Goal: Task Accomplishment & Management: Complete application form

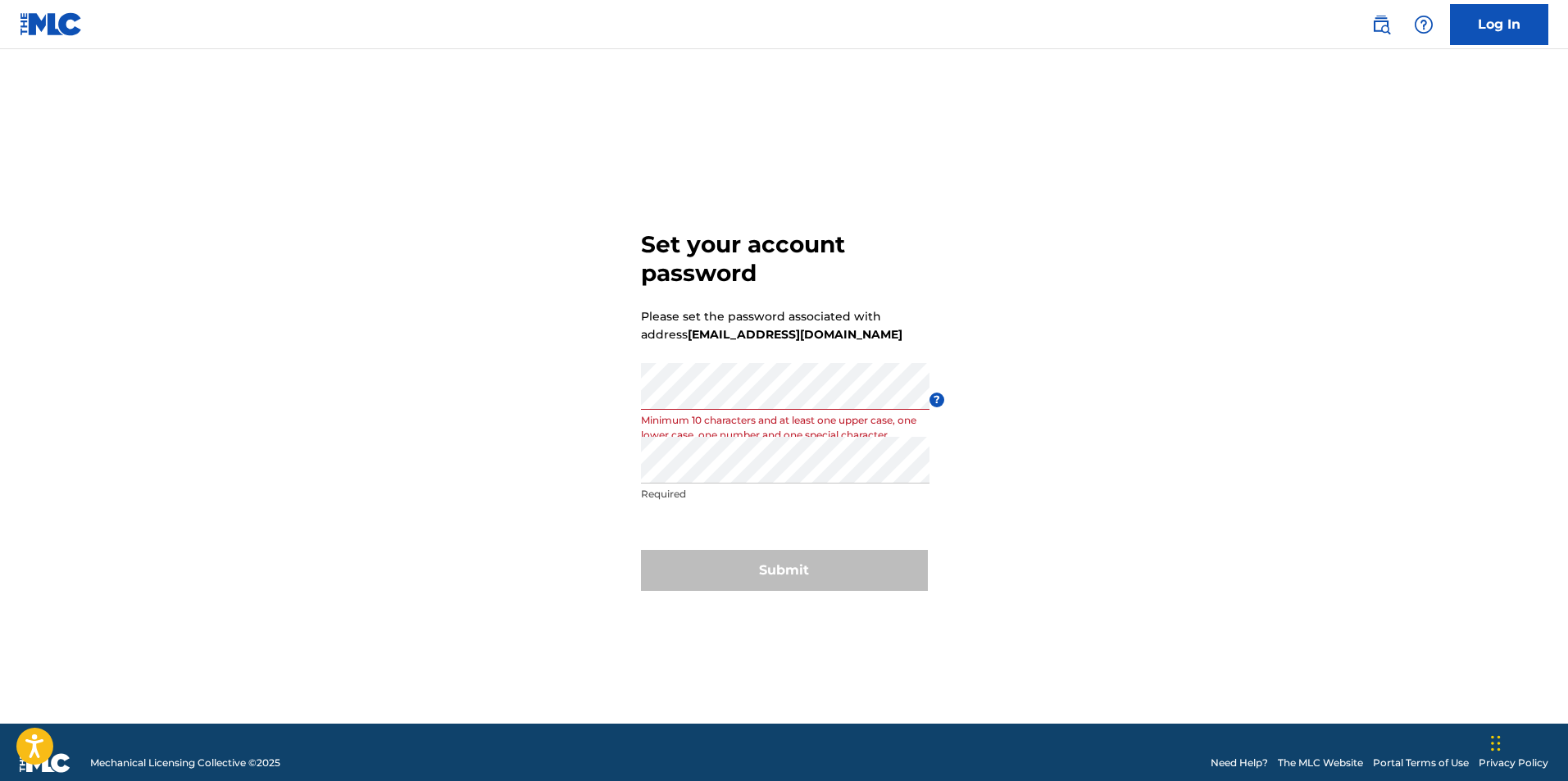
click at [729, 487] on p "Required" at bounding box center [785, 494] width 288 height 15
click at [715, 413] on p "Minimum 10 characters and at least one upper case, one lower case, one number a…" at bounding box center [785, 427] width 288 height 29
click at [417, 422] on div "Set your account password Please set the password associated with address chris…" at bounding box center [784, 407] width 1147 height 634
click at [755, 484] on div "Re enter password Required" at bounding box center [785, 473] width 288 height 74
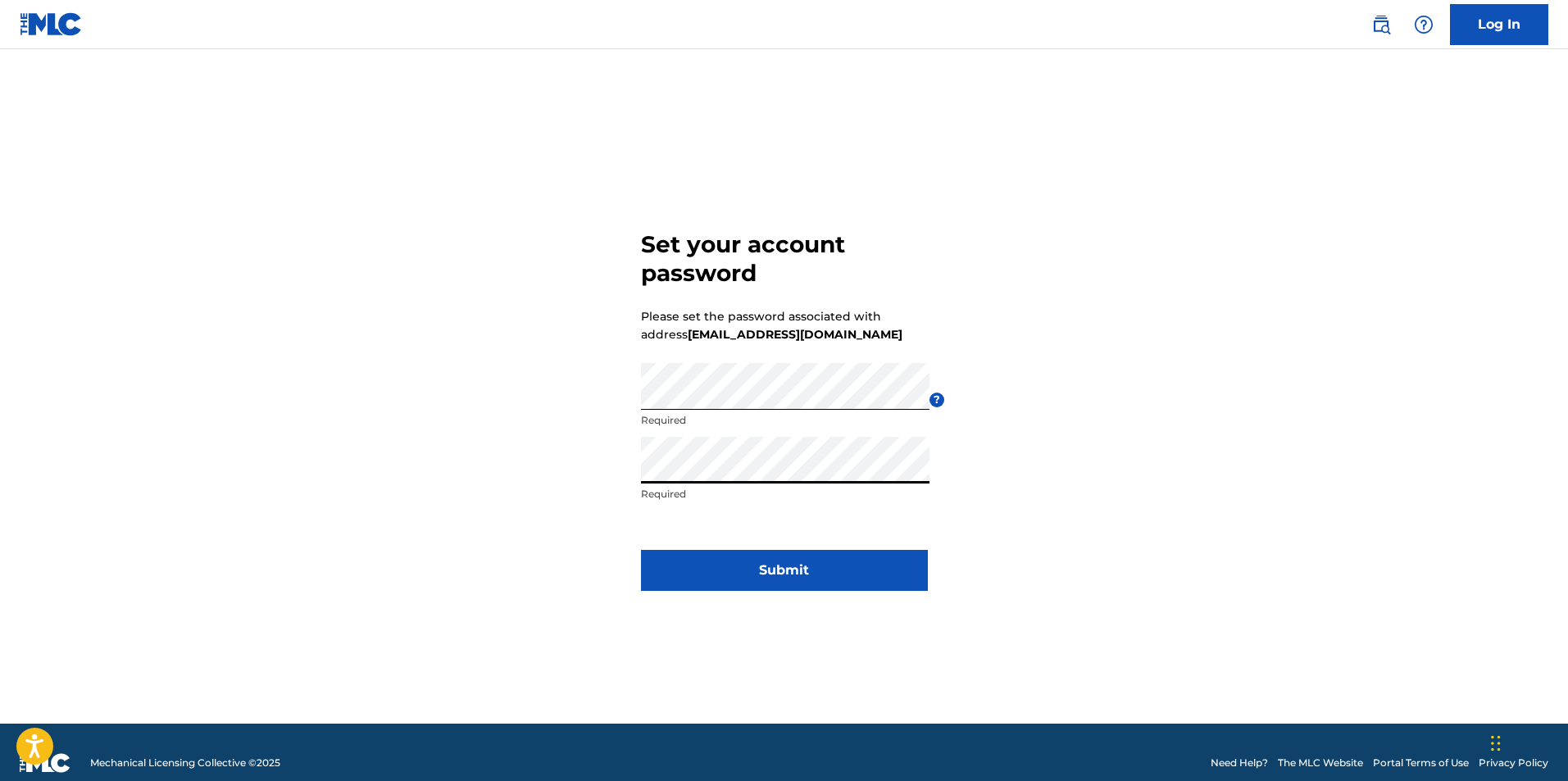
click button "Submit" at bounding box center [784, 570] width 287 height 41
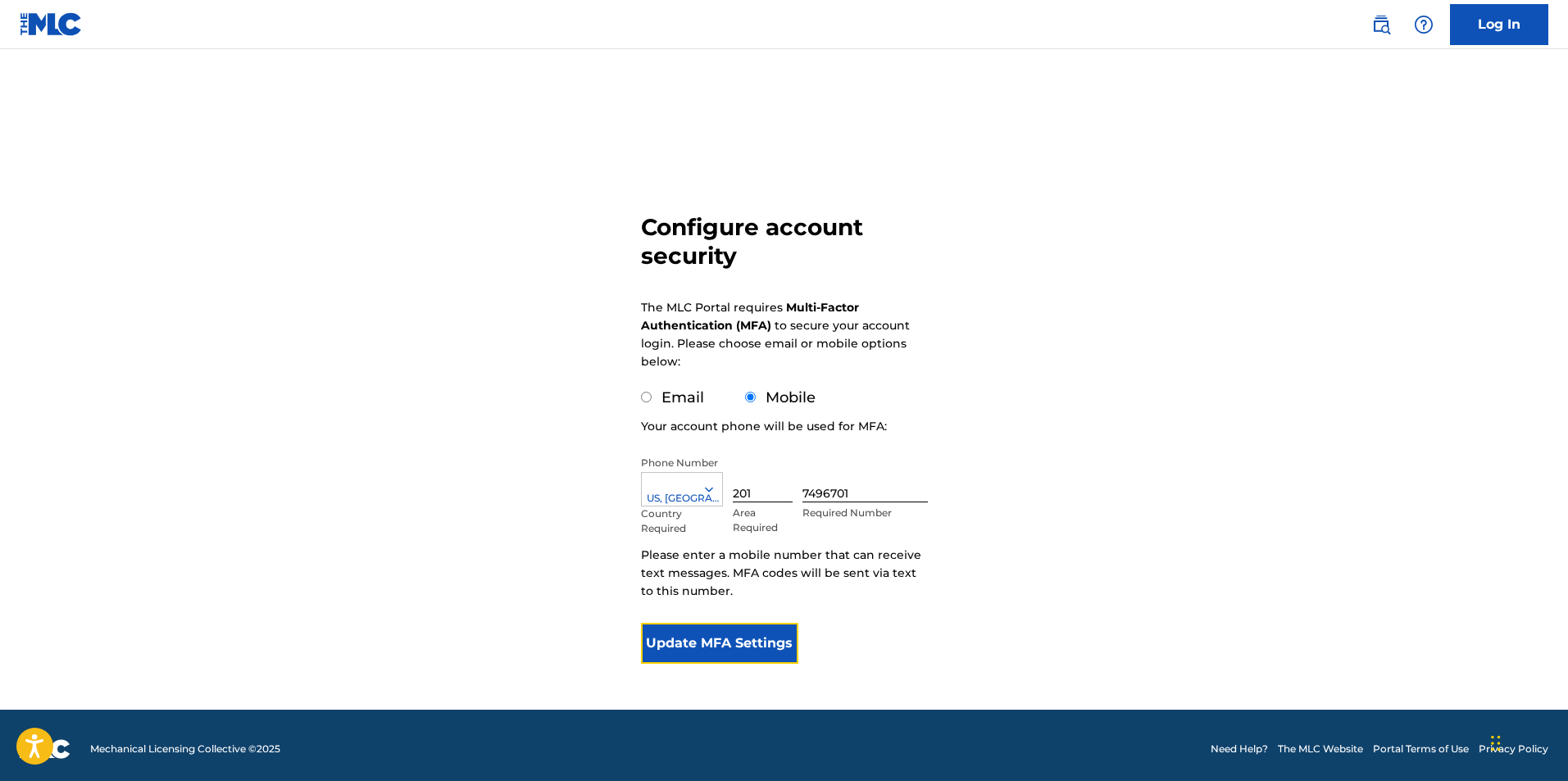
drag, startPoint x: 726, startPoint y: 636, endPoint x: 736, endPoint y: 649, distance: 16.4
click at [727, 649] on button "Update MFA Settings" at bounding box center [720, 643] width 158 height 41
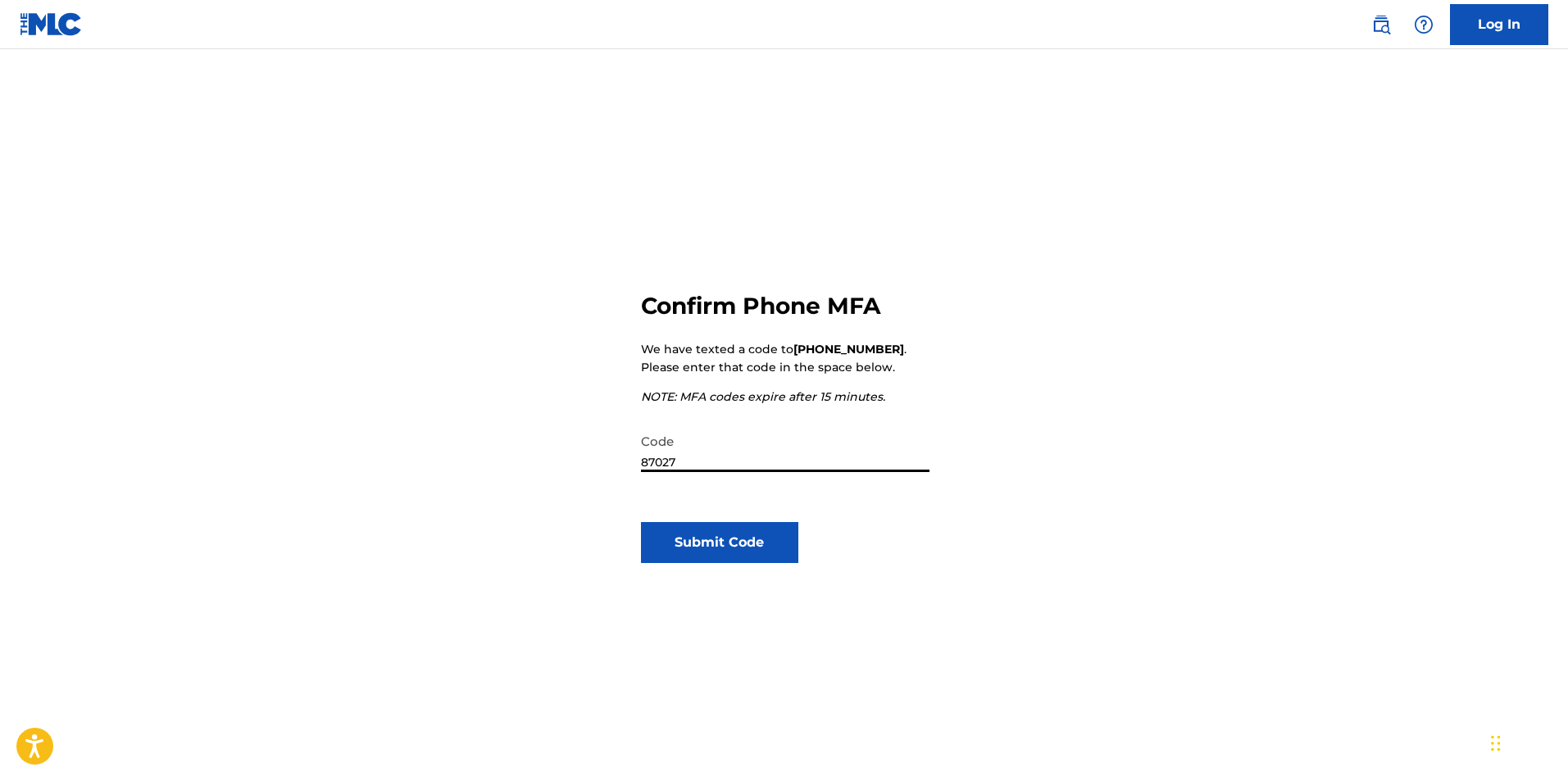
type input "870270"
click button "Submit Code" at bounding box center [720, 542] width 158 height 41
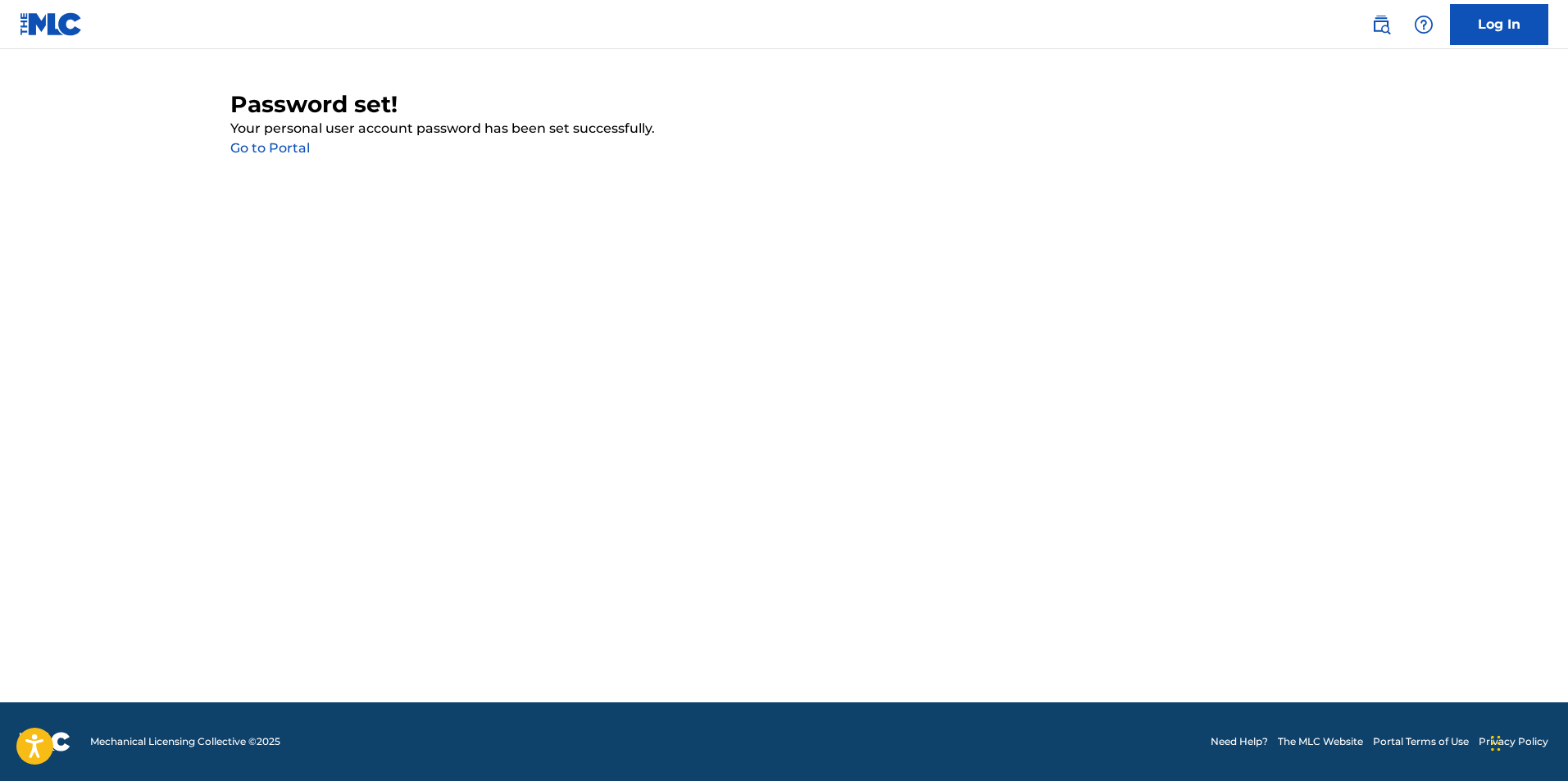
click at [260, 157] on div "Password set! Your personal user account password has been set successfully. Go…" at bounding box center [784, 124] width 1108 height 68
click at [254, 152] on link "Go to Portal" at bounding box center [270, 147] width 80 height 16
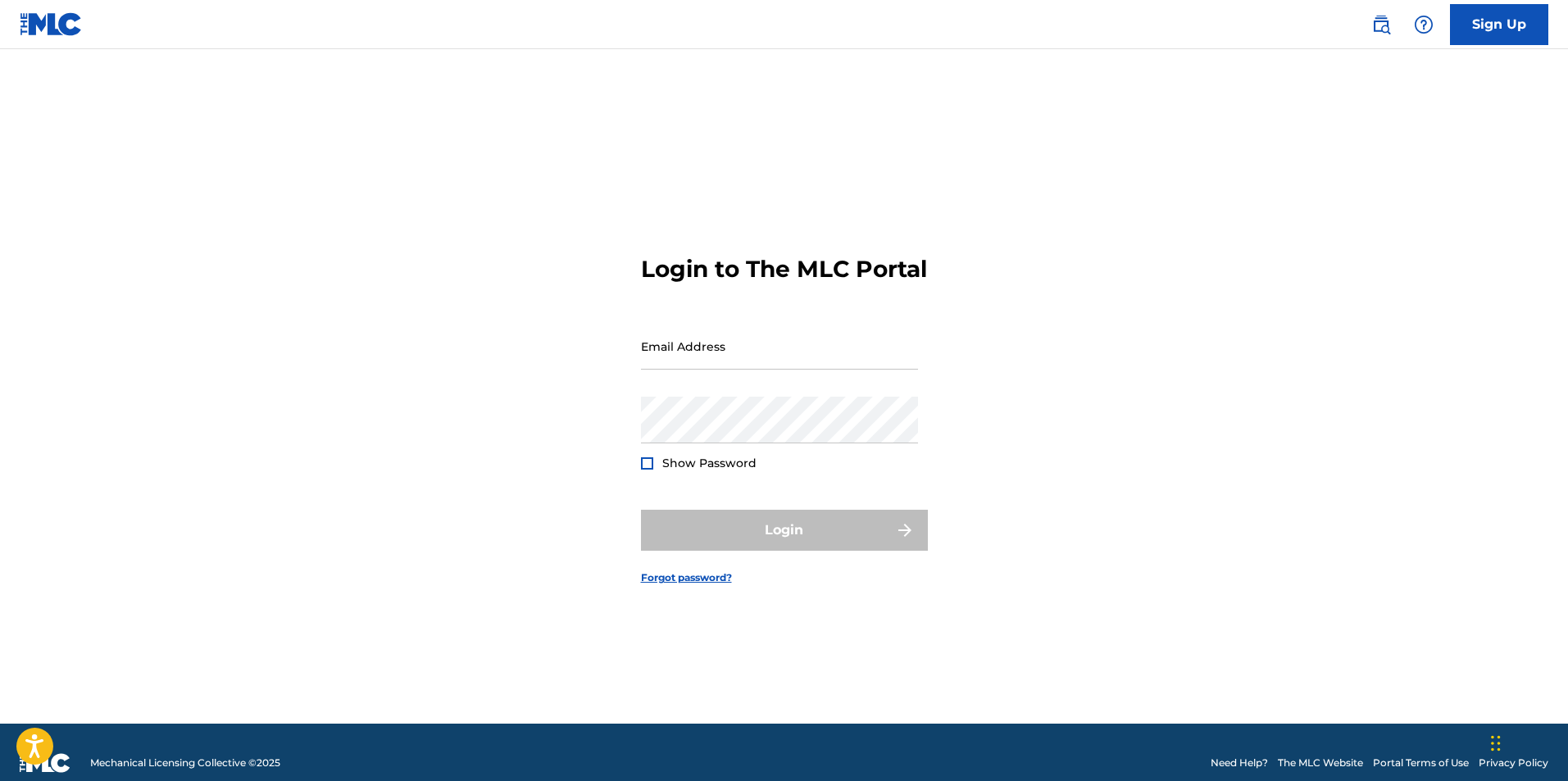
click at [631, 356] on div "Login to The MLC Portal Email Address Password Show Password Login Forgot passw…" at bounding box center [784, 407] width 1147 height 634
click at [677, 352] on input "Email Address" at bounding box center [779, 346] width 277 height 47
type input "[EMAIL_ADDRESS][DOMAIN_NAME]"
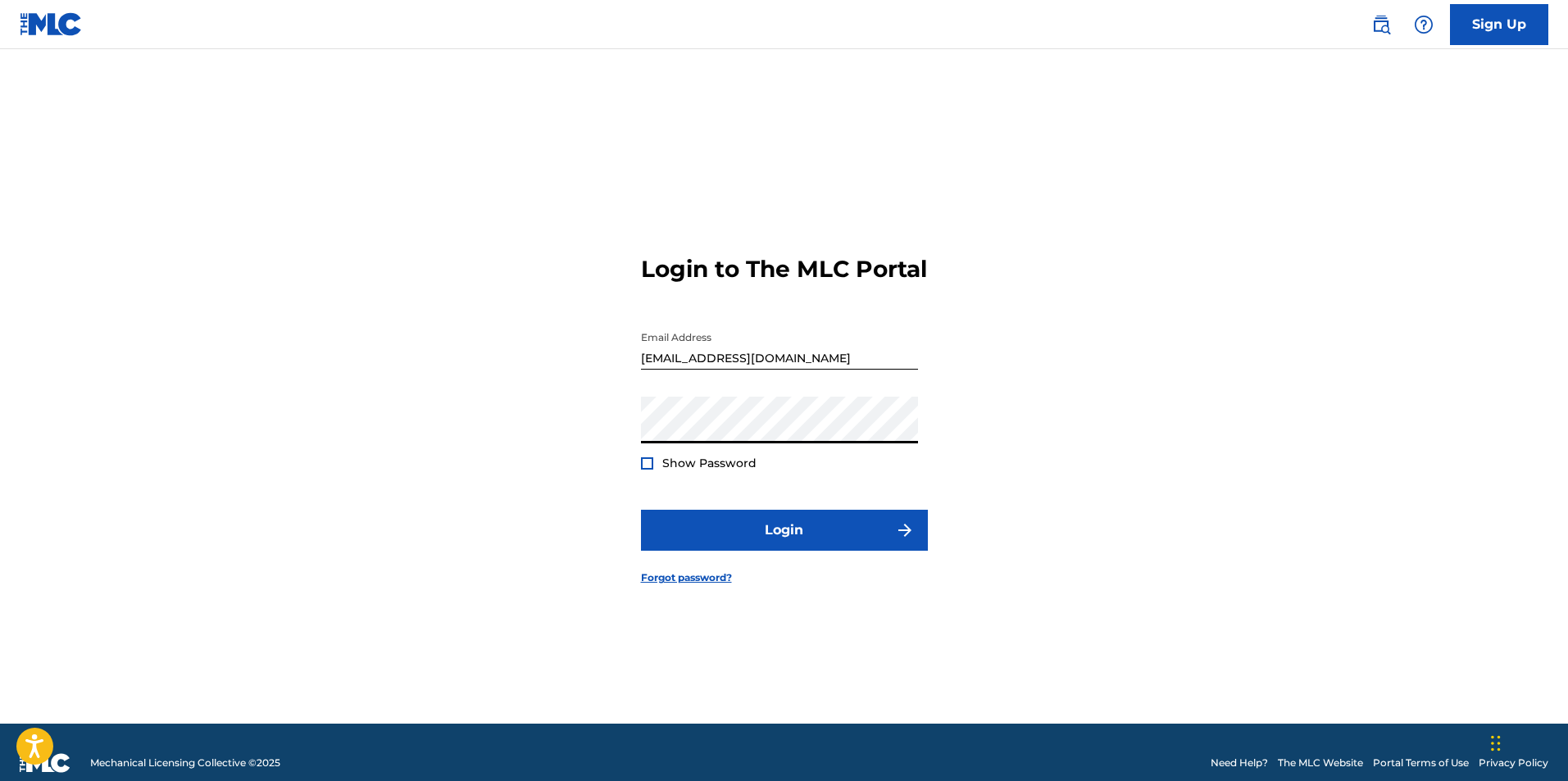
click at [648, 469] on div at bounding box center [647, 463] width 13 height 13
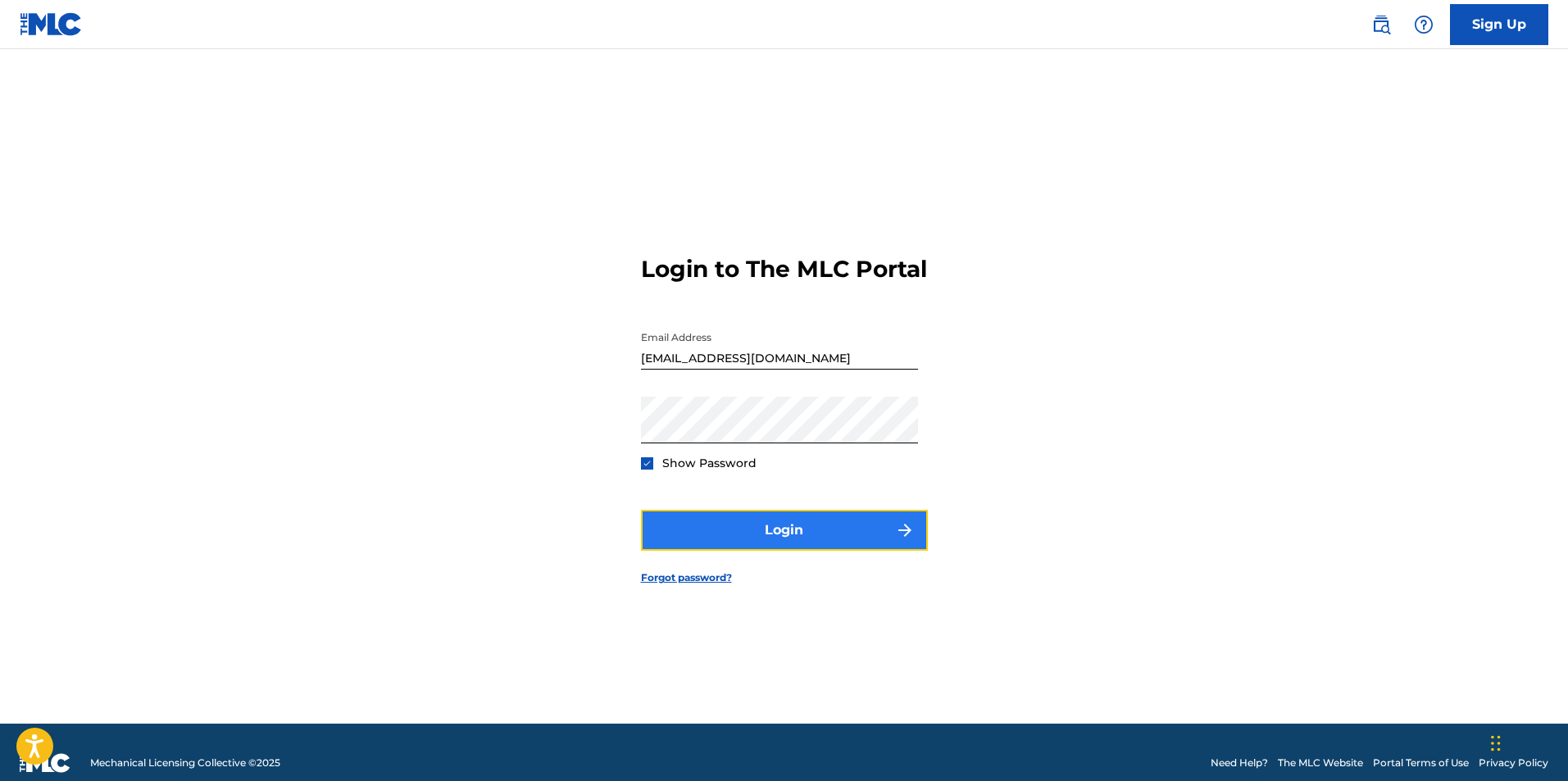
click at [696, 535] on button "Login" at bounding box center [784, 530] width 287 height 41
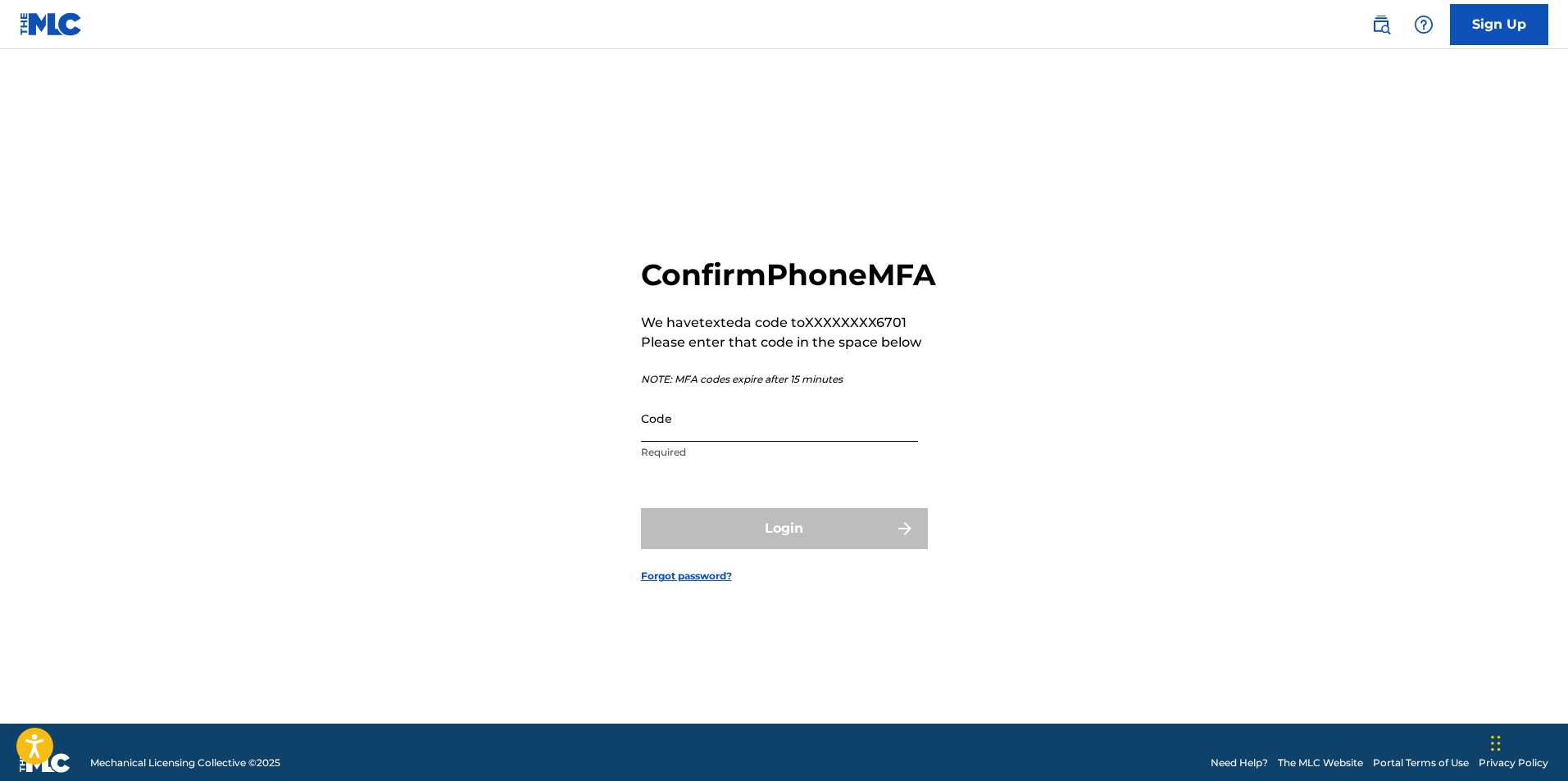
click at [717, 442] on input "Code" at bounding box center [779, 418] width 277 height 47
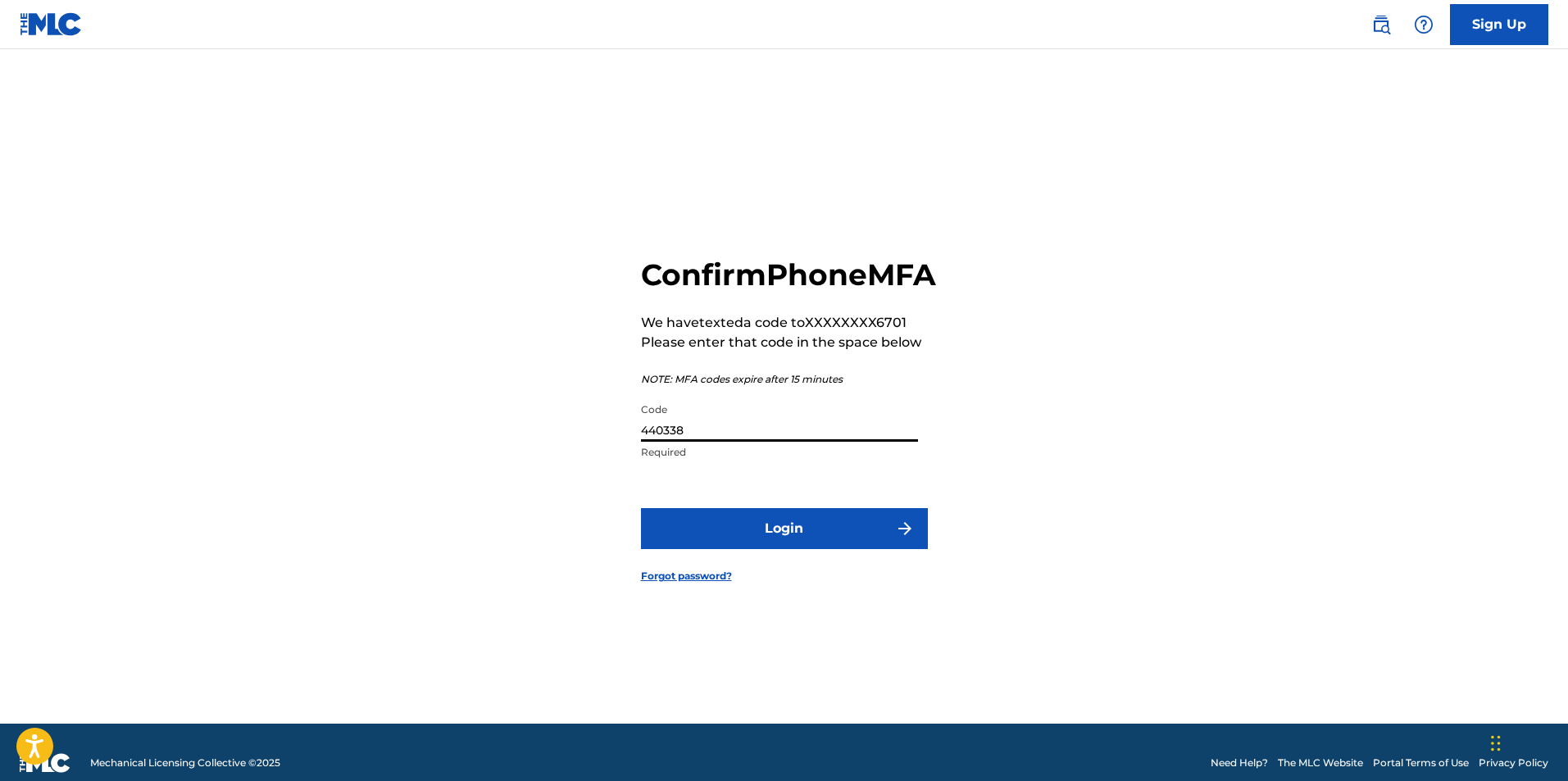
type input "440338"
click at [641, 508] on button "Login" at bounding box center [784, 528] width 287 height 41
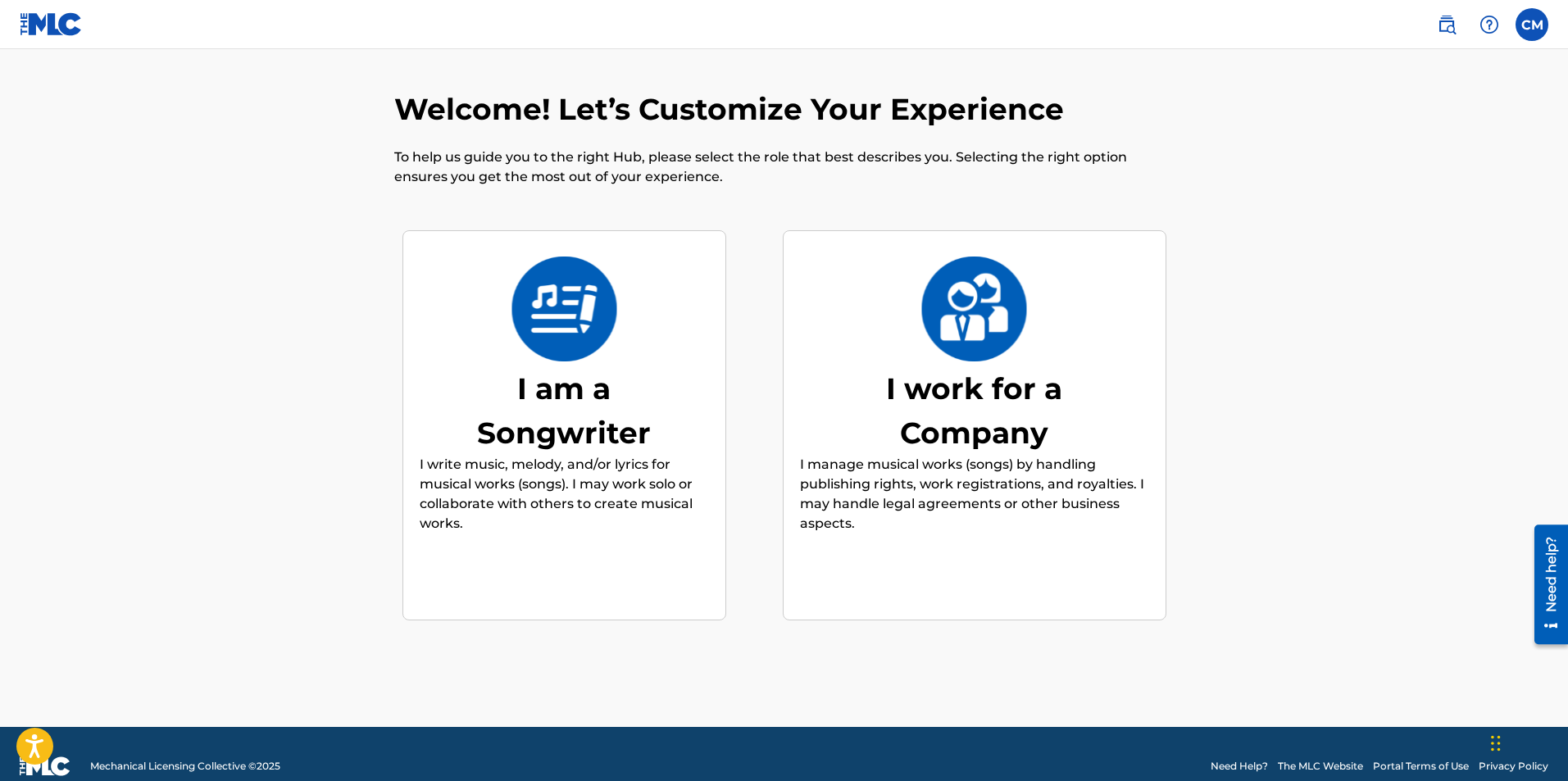
click at [603, 256] on img at bounding box center [564, 308] width 107 height 105
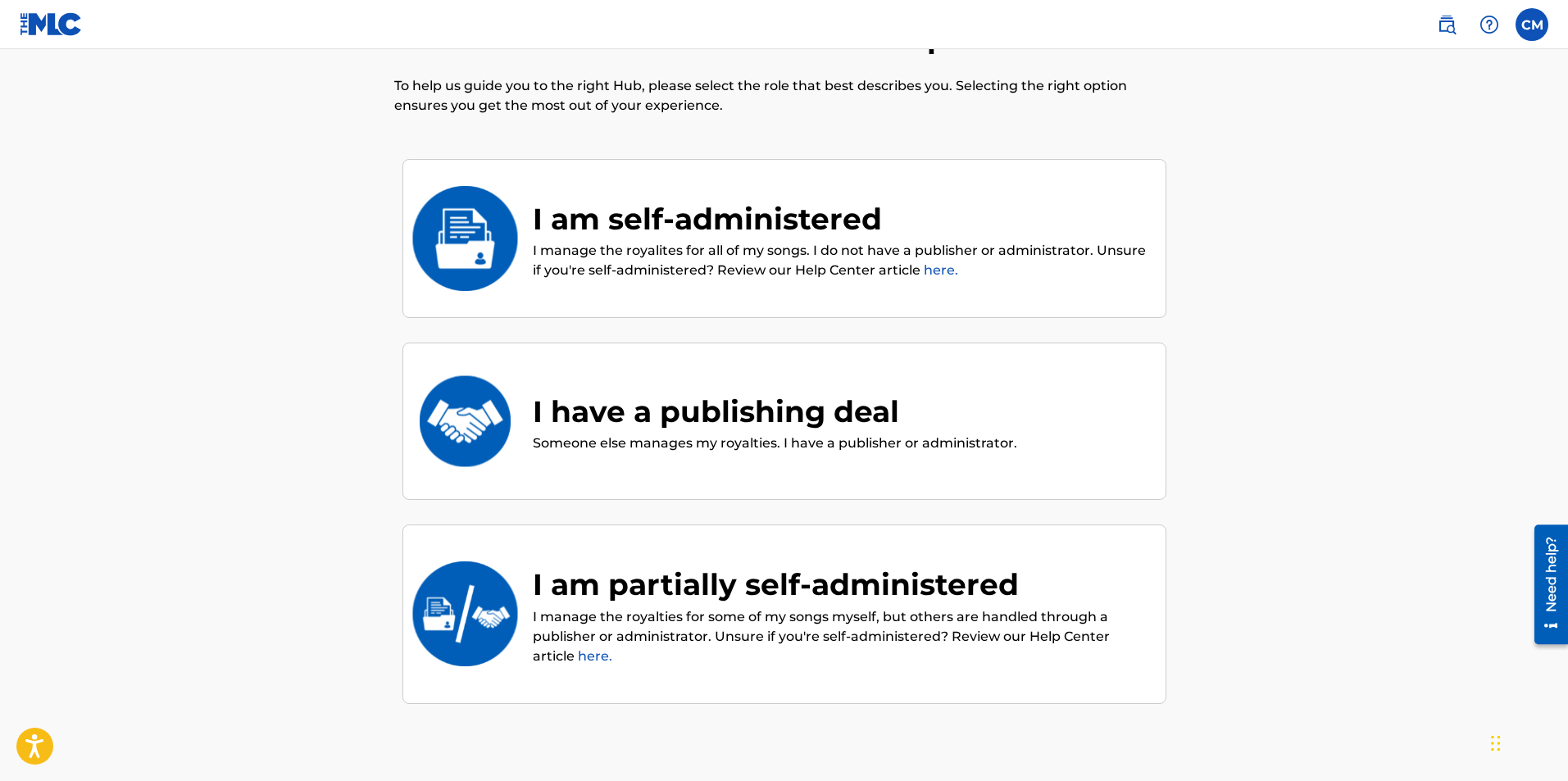
scroll to position [74, 0]
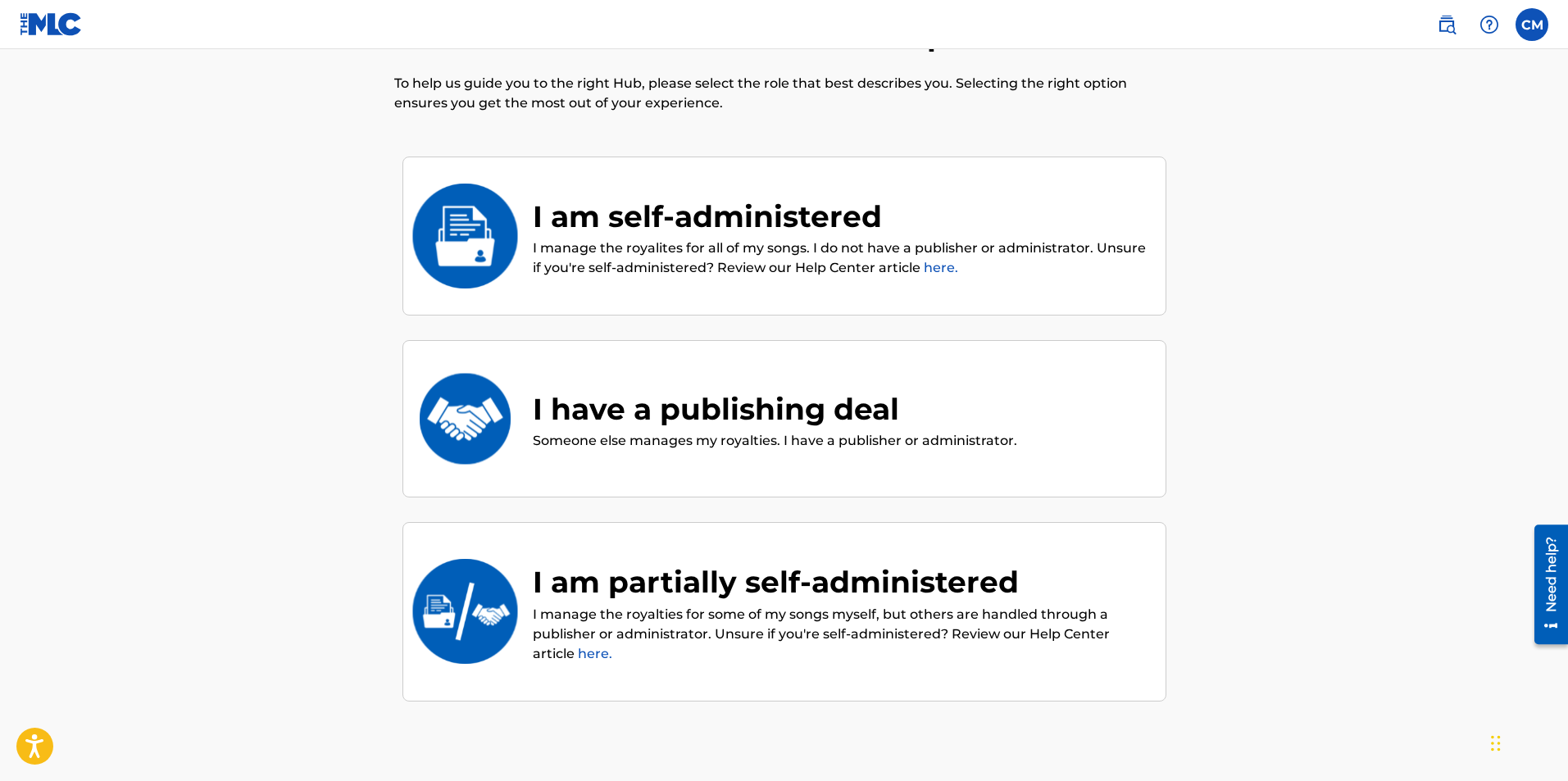
click at [603, 256] on p "I manage the royalites for all of my songs. I do not have a publisher or admini…" at bounding box center [841, 258] width 616 height 39
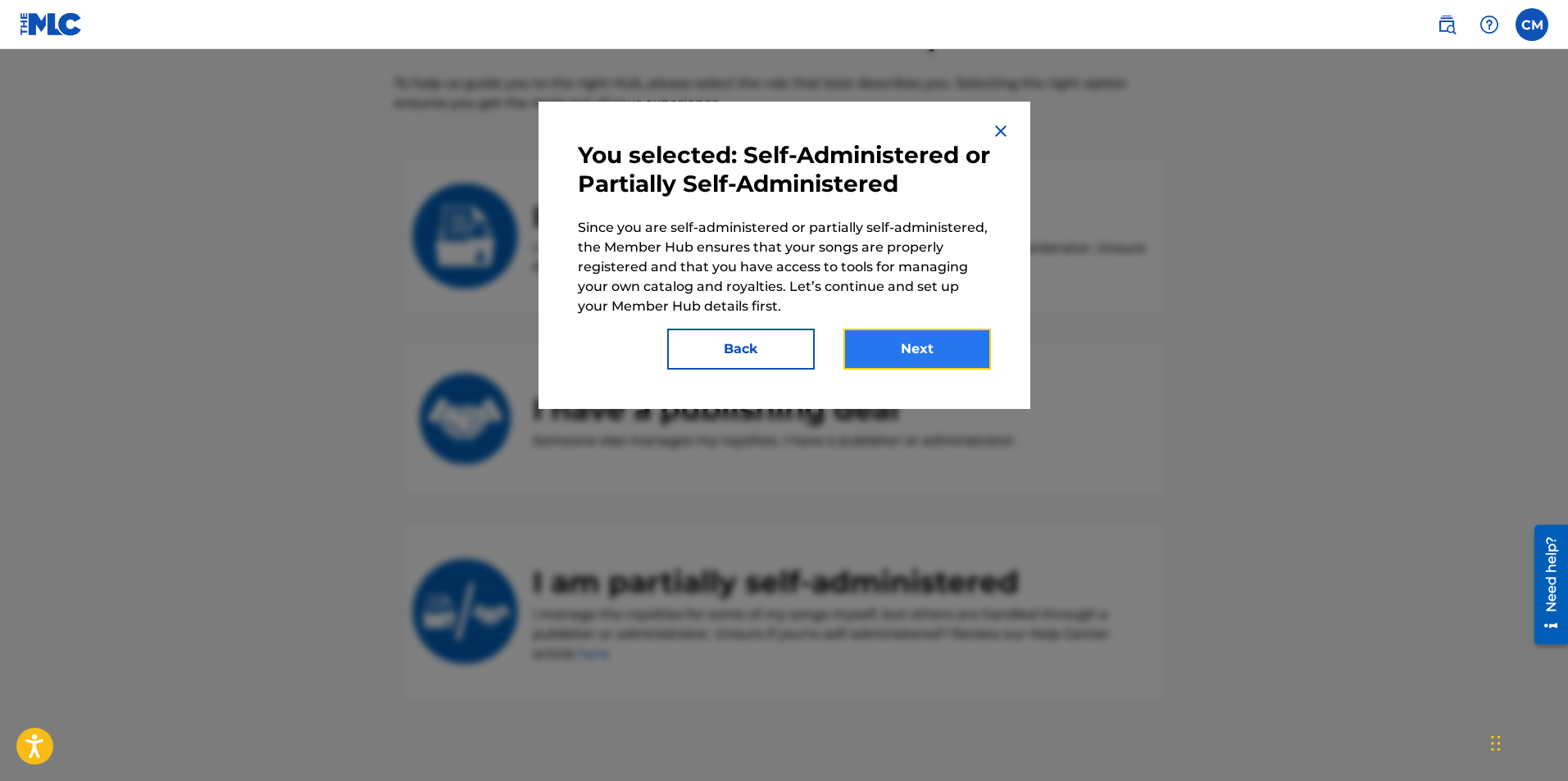
click at [944, 338] on button "Next" at bounding box center [917, 349] width 147 height 41
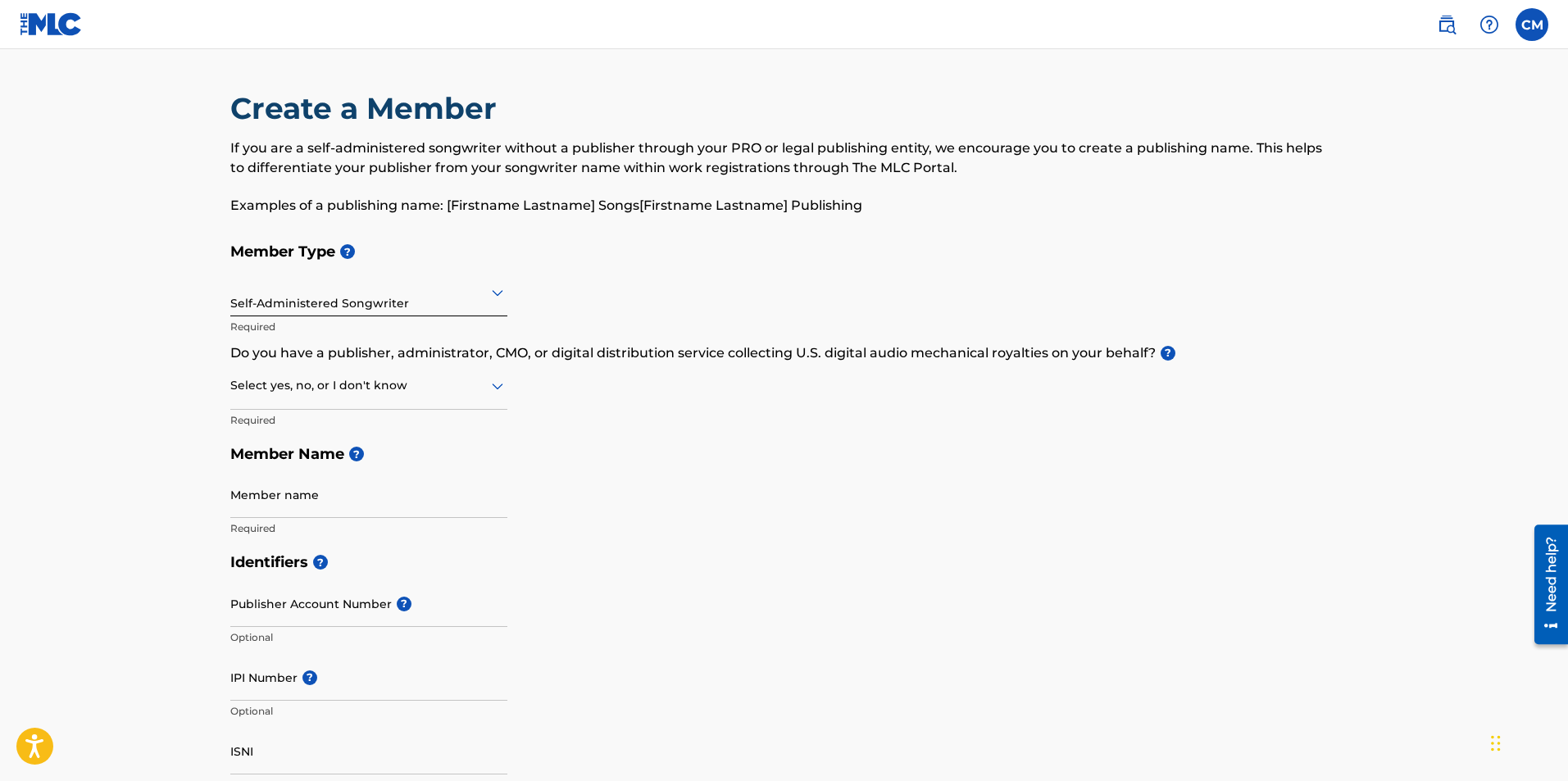
click at [286, 317] on div "Self-Administered Songwriter Required" at bounding box center [369, 307] width 277 height 74
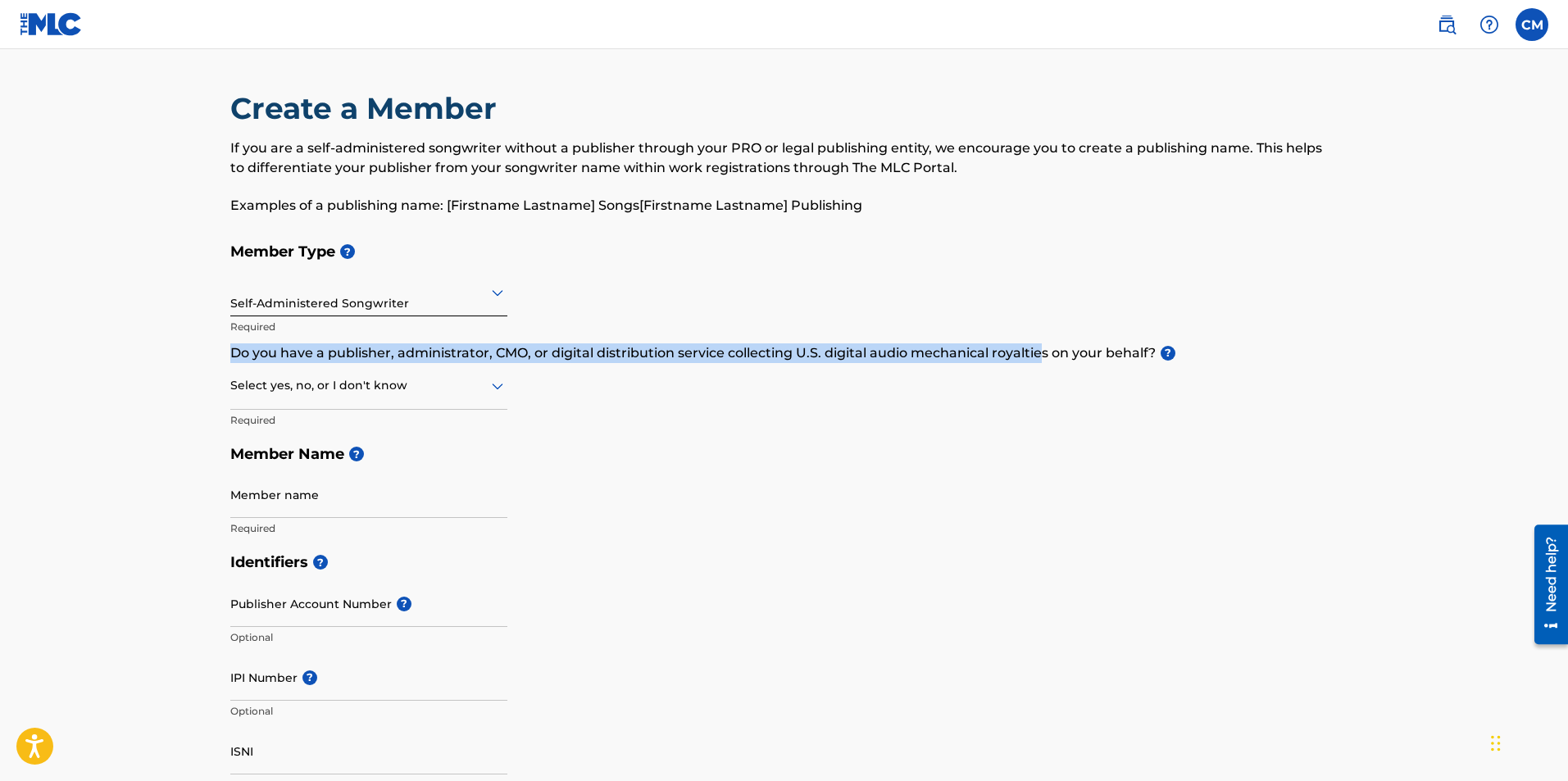
drag, startPoint x: 230, startPoint y: 347, endPoint x: 1039, endPoint y: 360, distance: 809.1
click at [1039, 360] on p "Do you have a publisher, administrator, CMO, or digital distribution service co…" at bounding box center [784, 353] width 1108 height 19
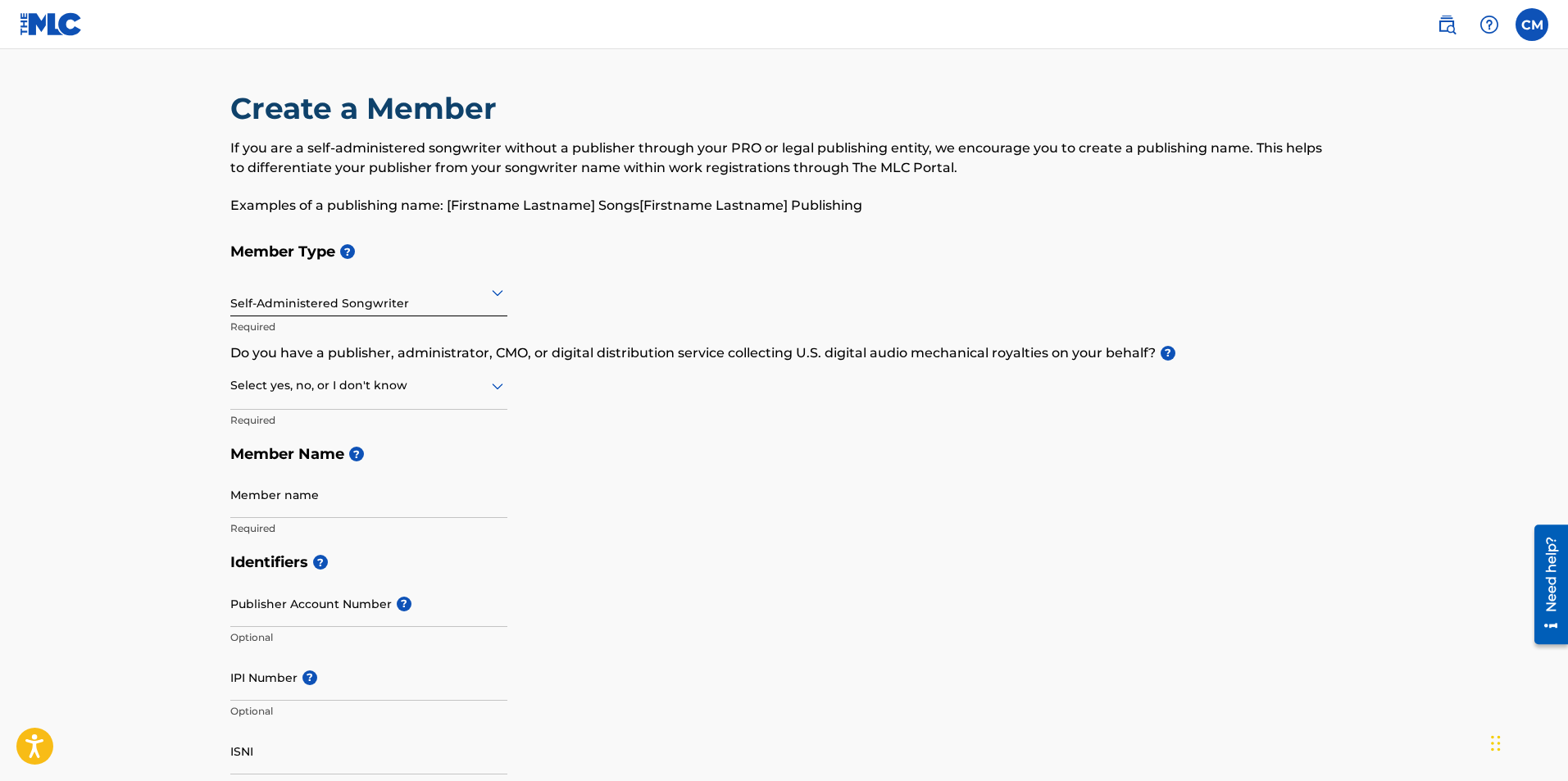
click at [441, 384] on div at bounding box center [369, 385] width 277 height 20
click at [396, 474] on div "No" at bounding box center [369, 465] width 276 height 37
click at [395, 494] on input "Member name" at bounding box center [369, 494] width 277 height 47
type input "Christopher Marek"
type input "[STREET_ADDRESS][PERSON_NAME]"
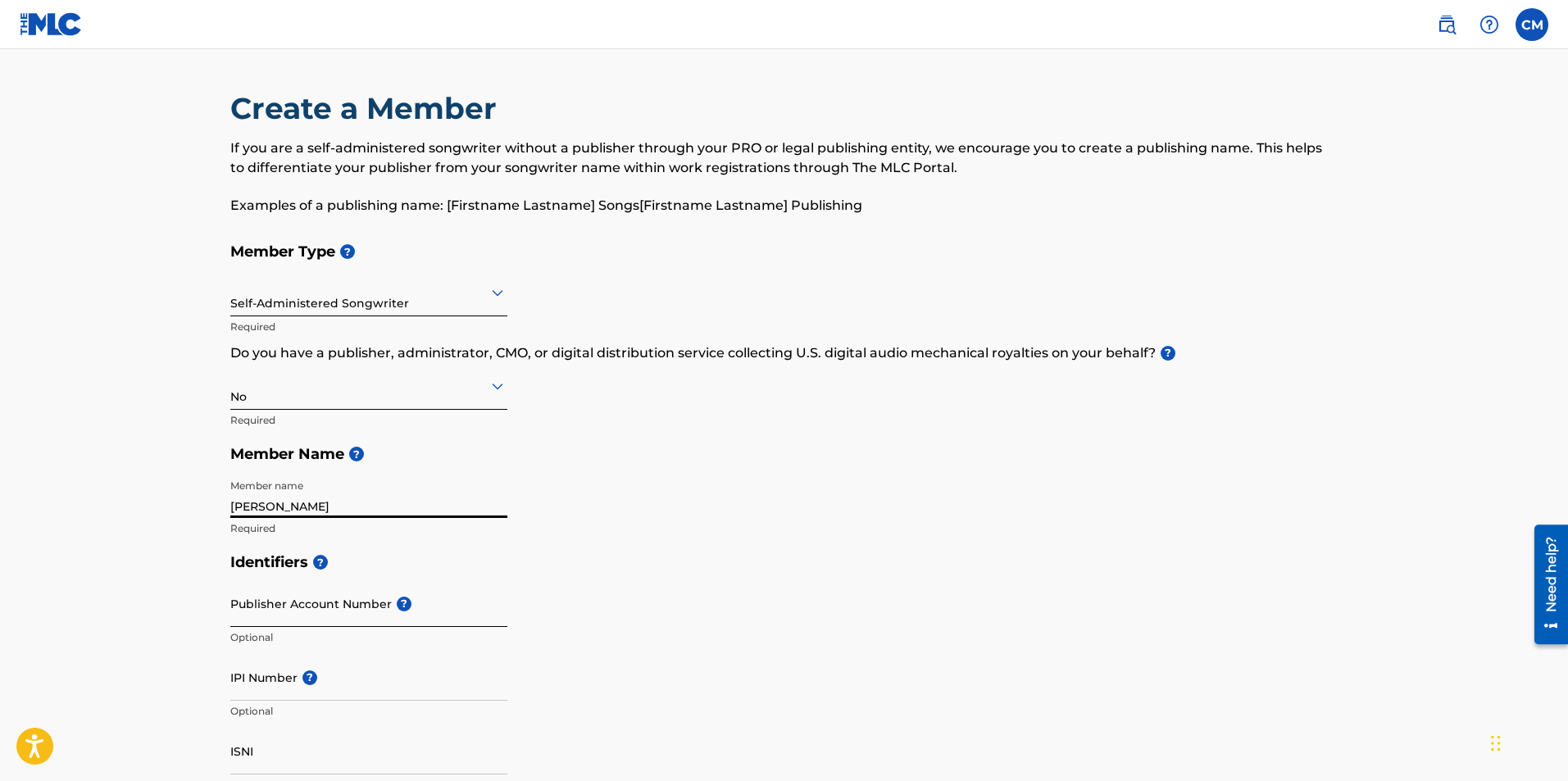
scroll to position [246, 0]
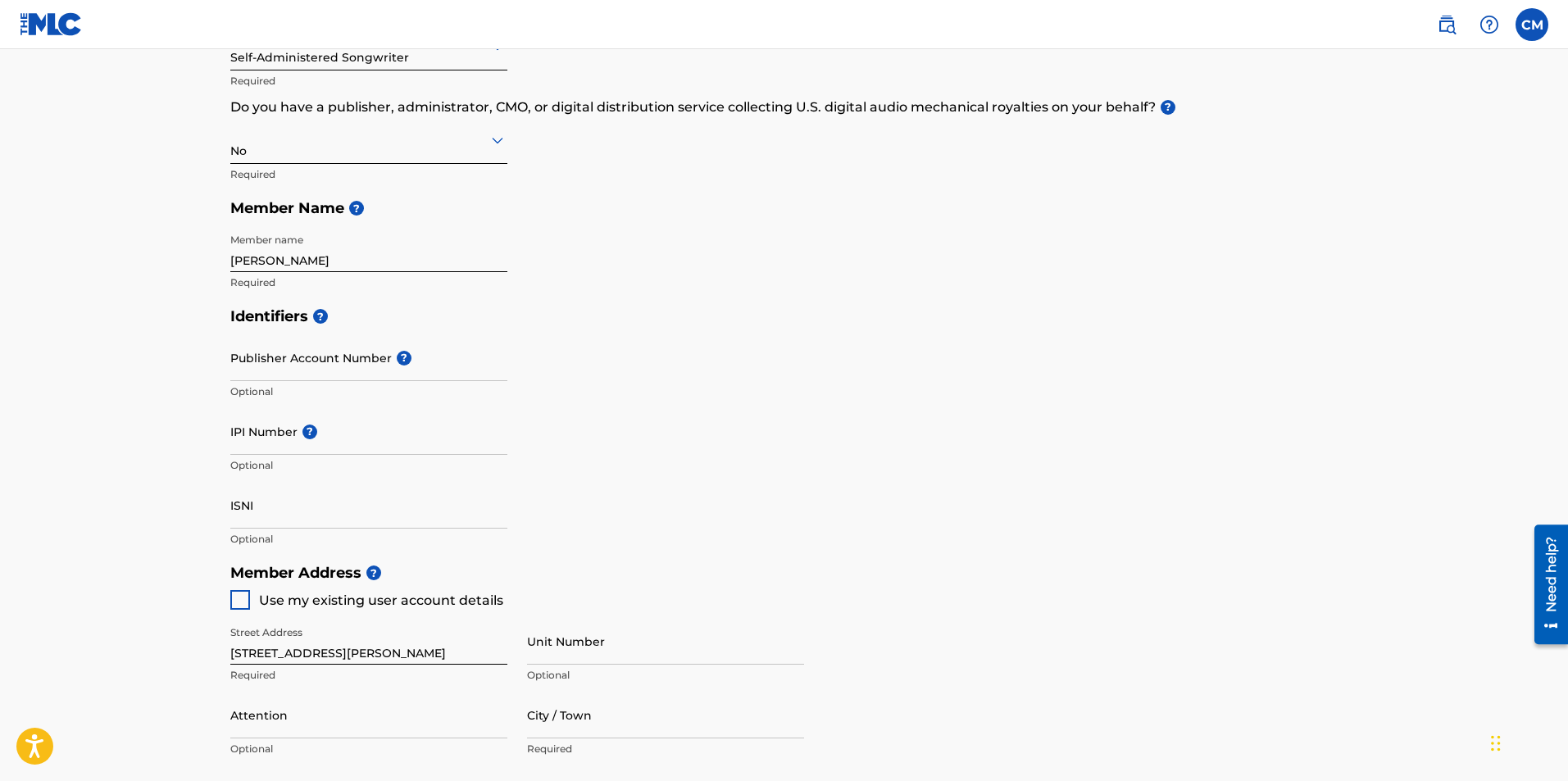
click at [313, 322] on span "?" at bounding box center [318, 317] width 19 height 15
click at [1038, 326] on h5 "Identifiers ?" at bounding box center [784, 317] width 1108 height 35
click at [308, 437] on span "?" at bounding box center [310, 432] width 15 height 15
click at [308, 437] on input "IPI Number ?" at bounding box center [369, 432] width 277 height 47
click at [804, 420] on div "Identifiers ? Publisher Account Number ? Optional IPI Number ? Optional ISNI Op…" at bounding box center [784, 427] width 1108 height 256
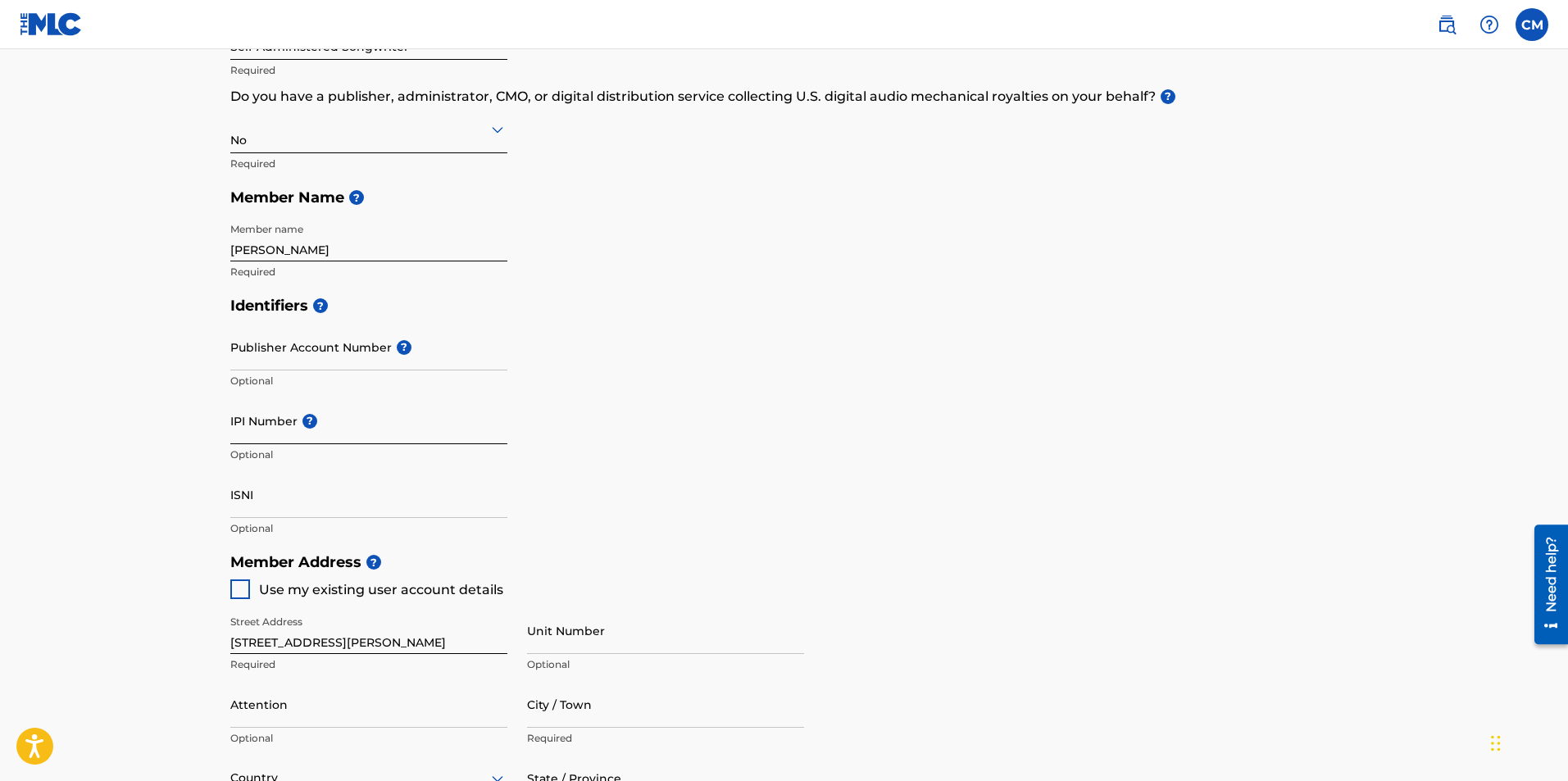
scroll to position [328, 0]
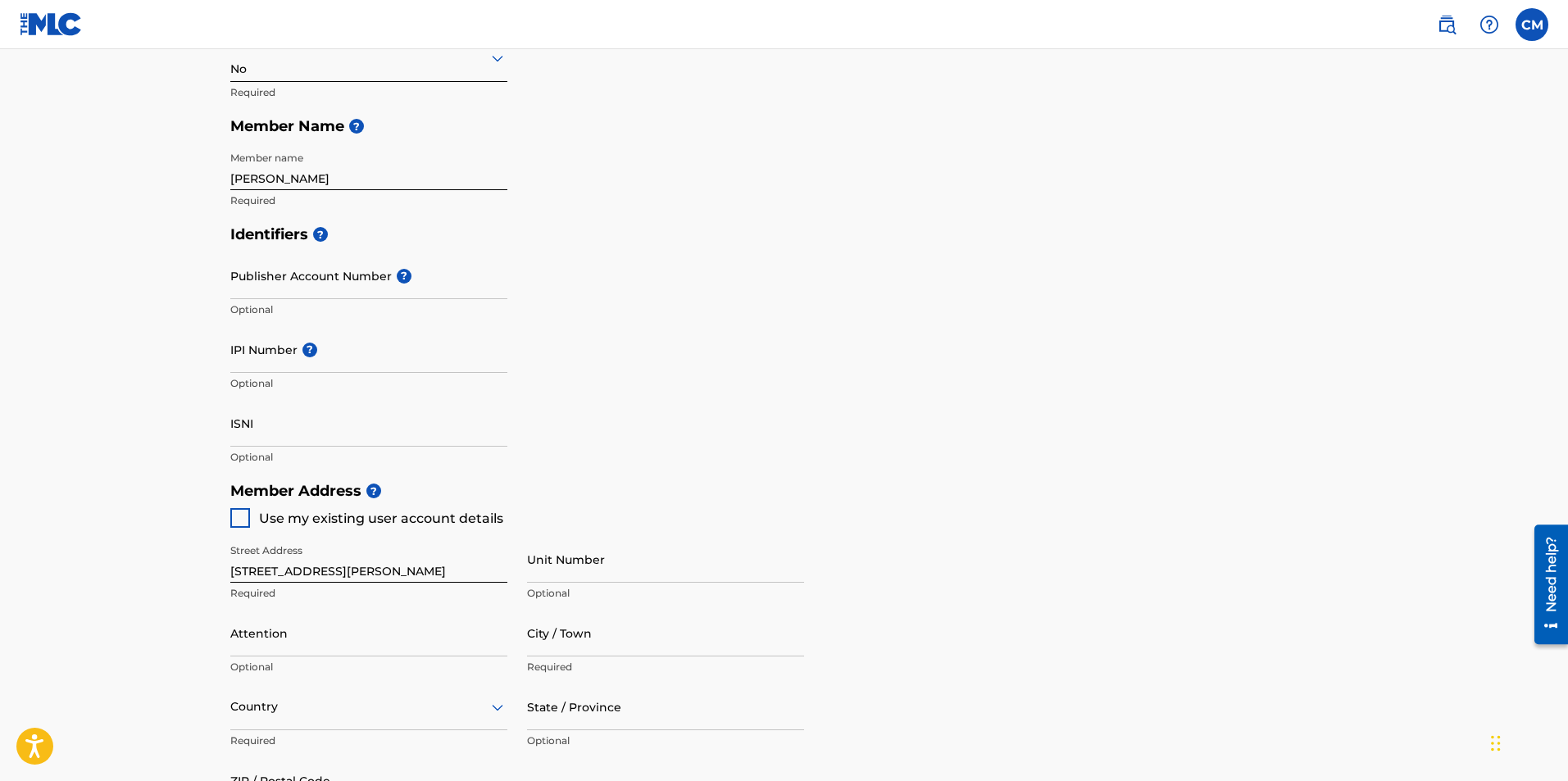
click at [246, 518] on div at bounding box center [240, 517] width 19 height 19
type input "[PERSON_NAME]"
type input "07446"
type input "201"
type input "7496701"
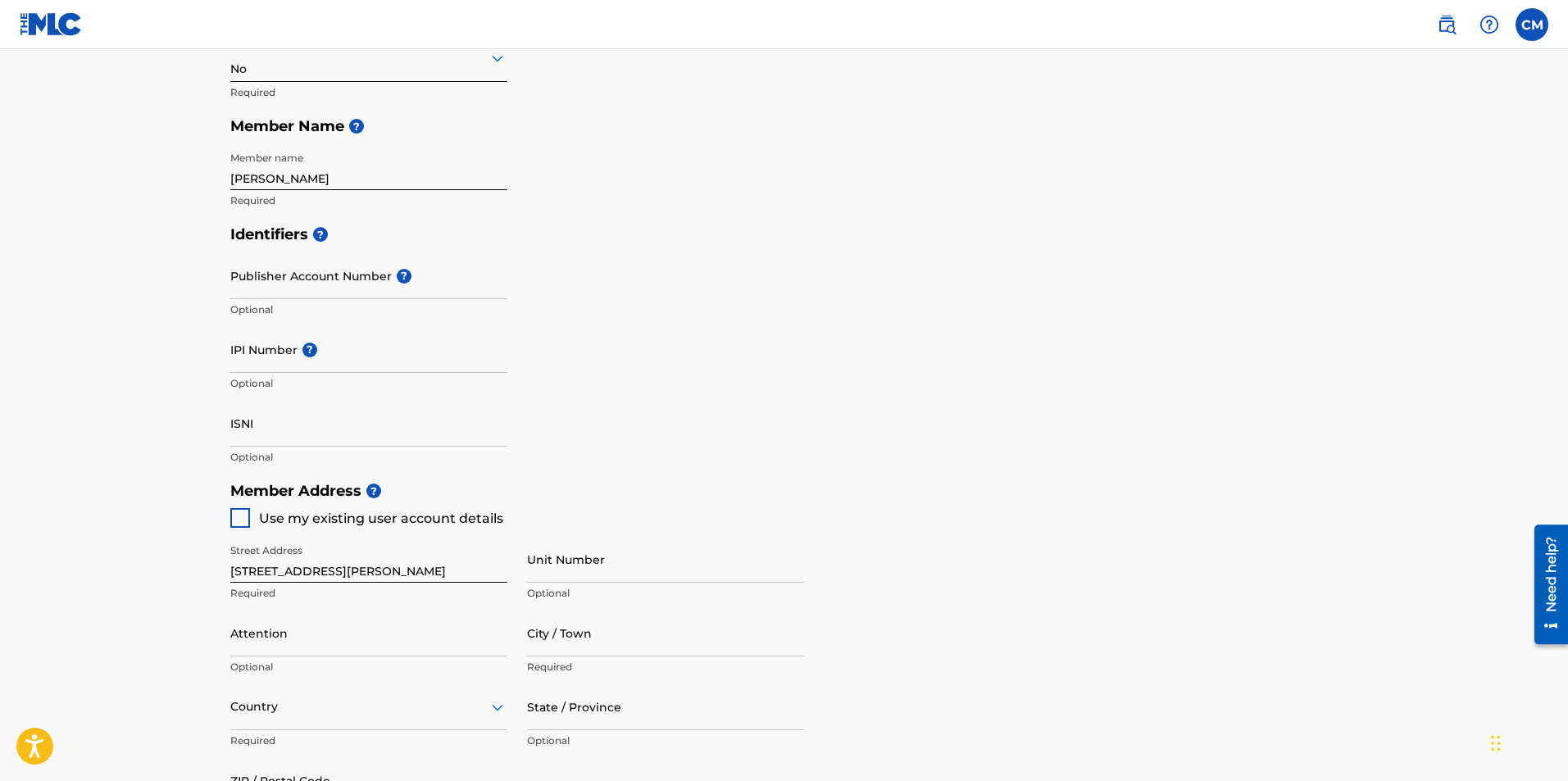
type input "[EMAIL_ADDRESS][DOMAIN_NAME]"
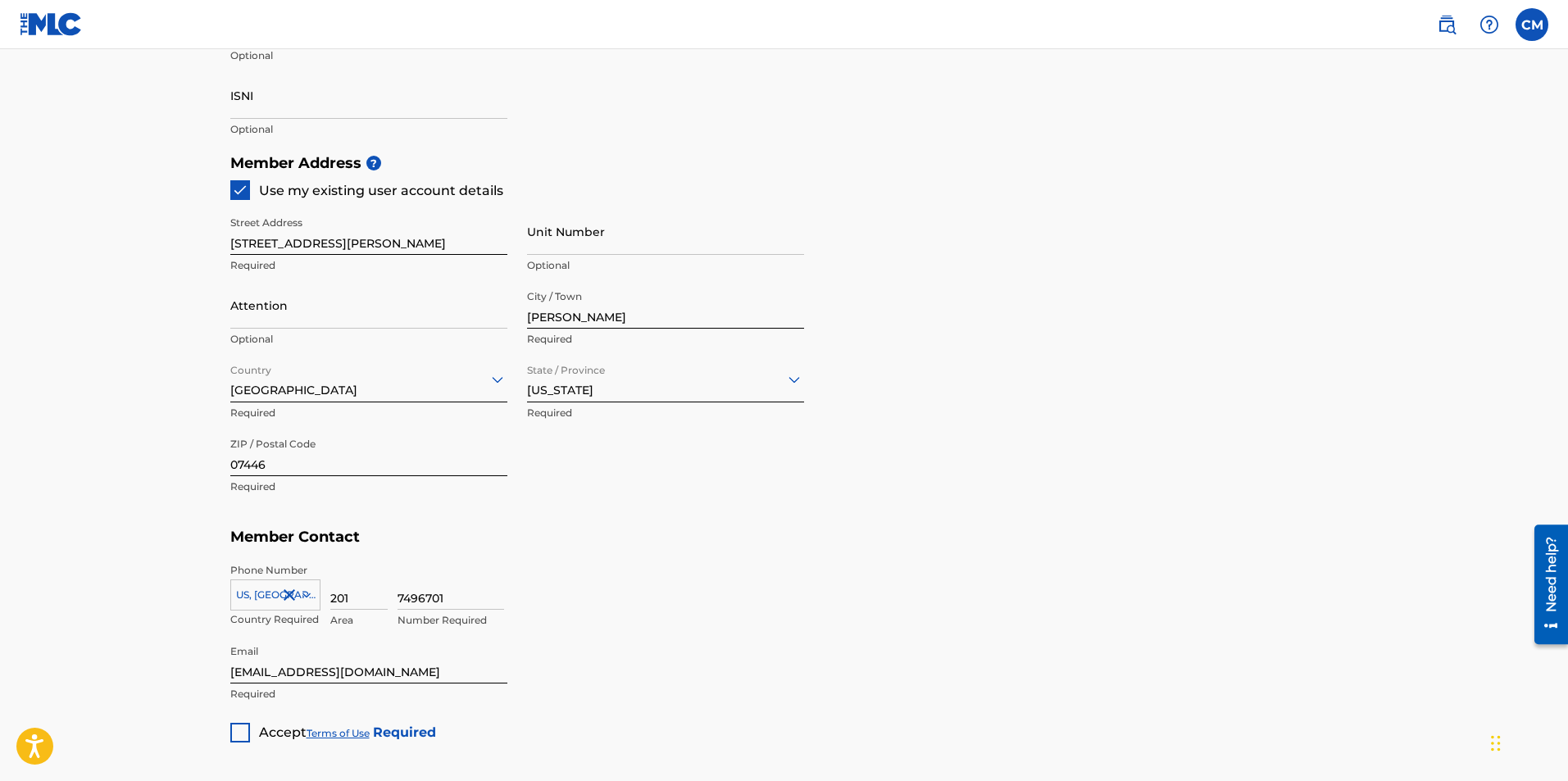
scroll to position [819, 0]
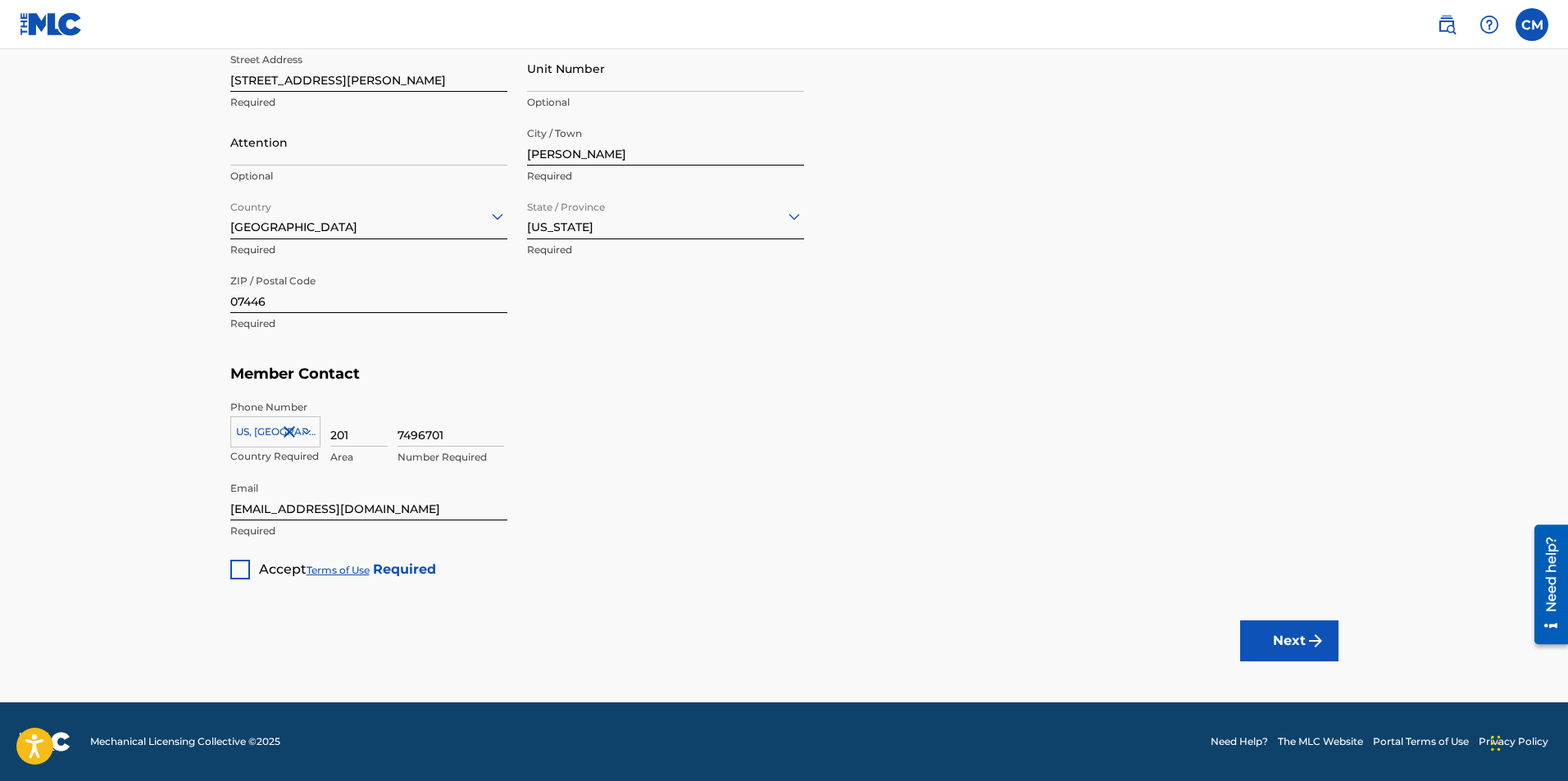
click at [267, 568] on span "Accept" at bounding box center [282, 569] width 48 height 16
click at [1272, 633] on button "Next" at bounding box center [1288, 640] width 98 height 41
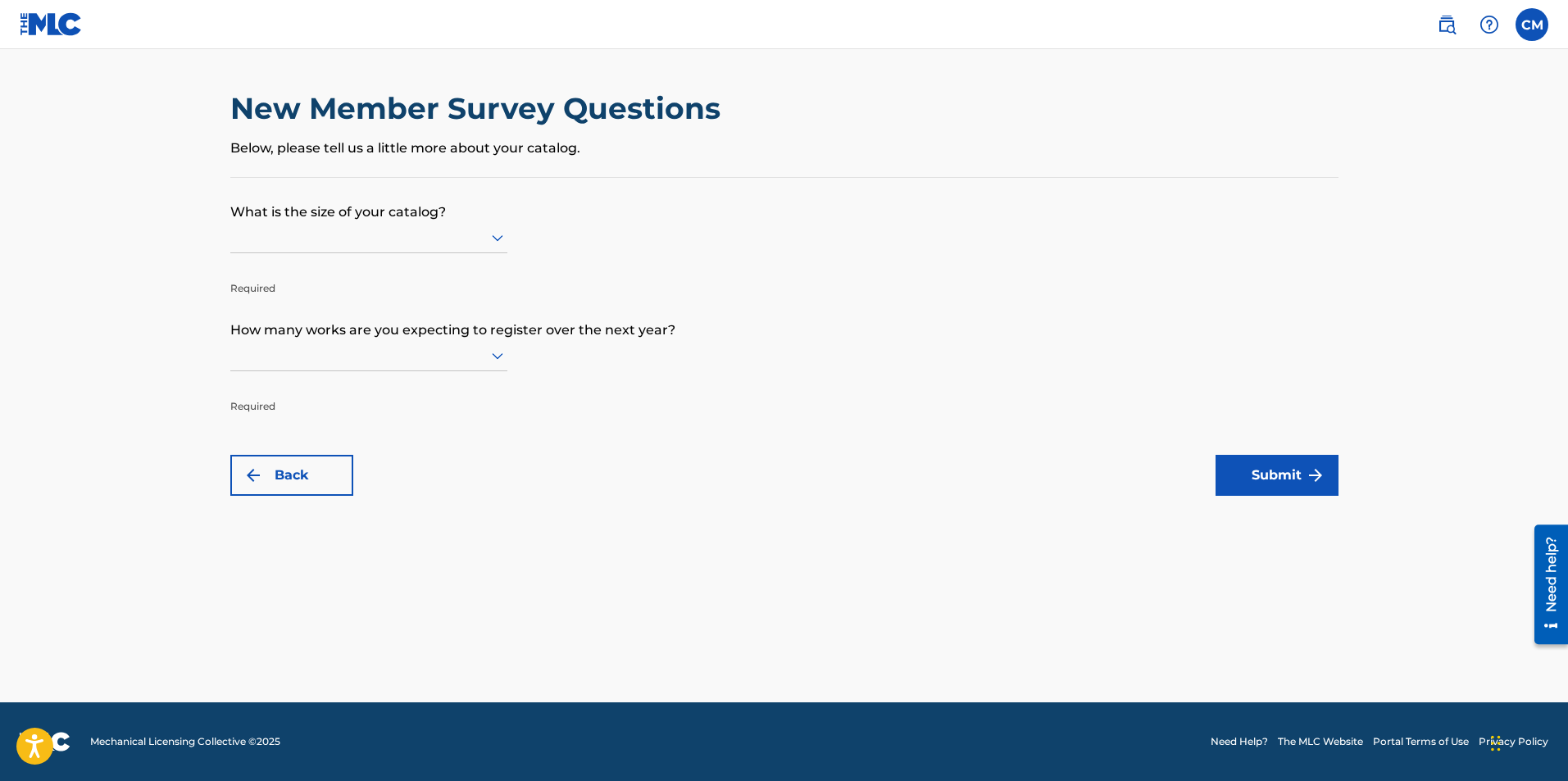
click at [489, 179] on p "What is the size of your catalog?" at bounding box center [784, 199] width 1108 height 44
click at [486, 166] on div "New Member Survey Questions Below, please tell us a little more about your cata…" at bounding box center [784, 134] width 1108 height 87
click at [483, 205] on p "What is the size of your catalog?" at bounding box center [784, 199] width 1108 height 44
click at [484, 222] on form "What is the size of your catalog? Required How many works are you expecting to …" at bounding box center [784, 336] width 1108 height 318
click at [488, 235] on icon at bounding box center [497, 237] width 19 height 19
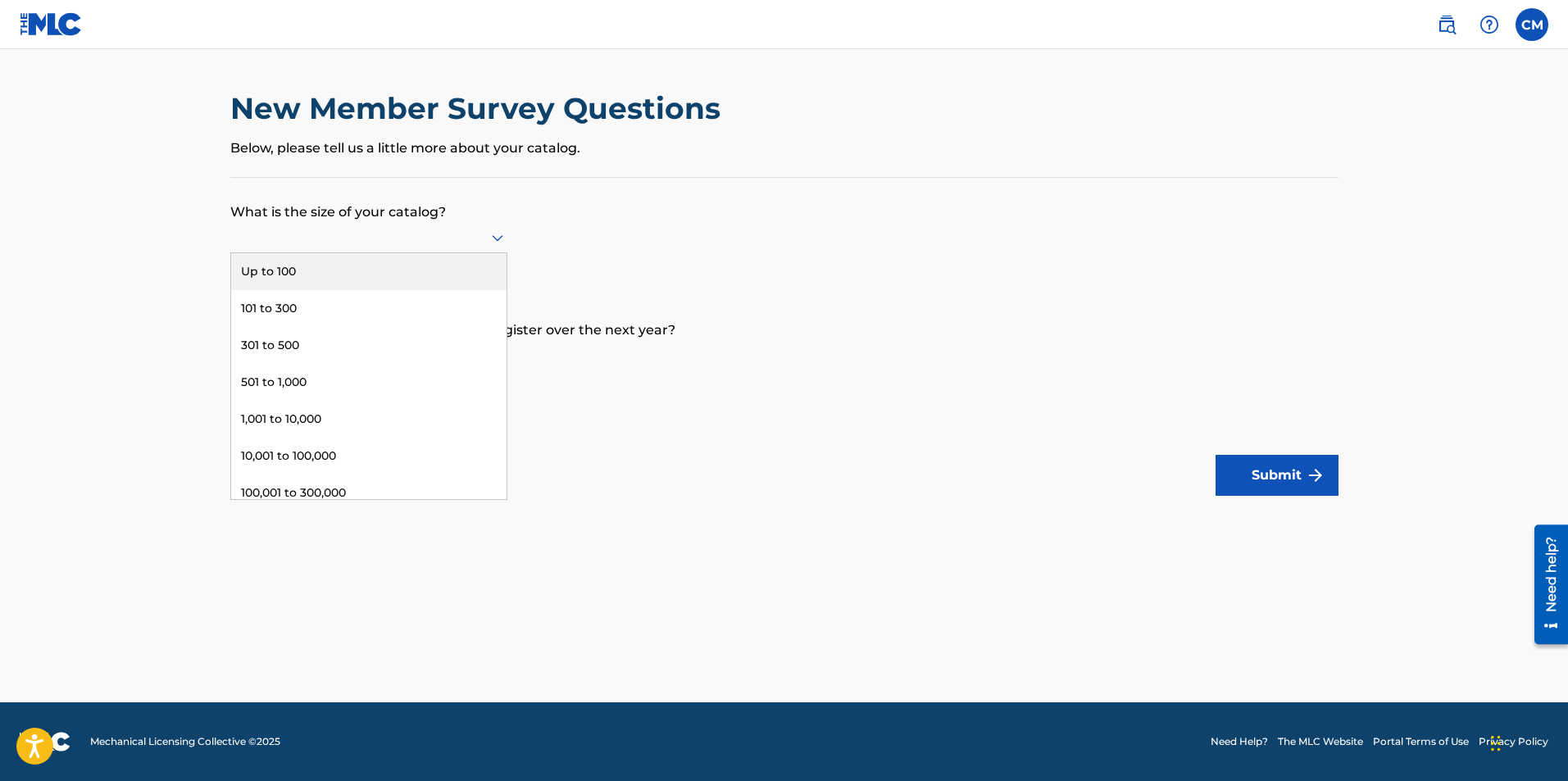
click at [483, 277] on div "Up to 100" at bounding box center [369, 272] width 276 height 37
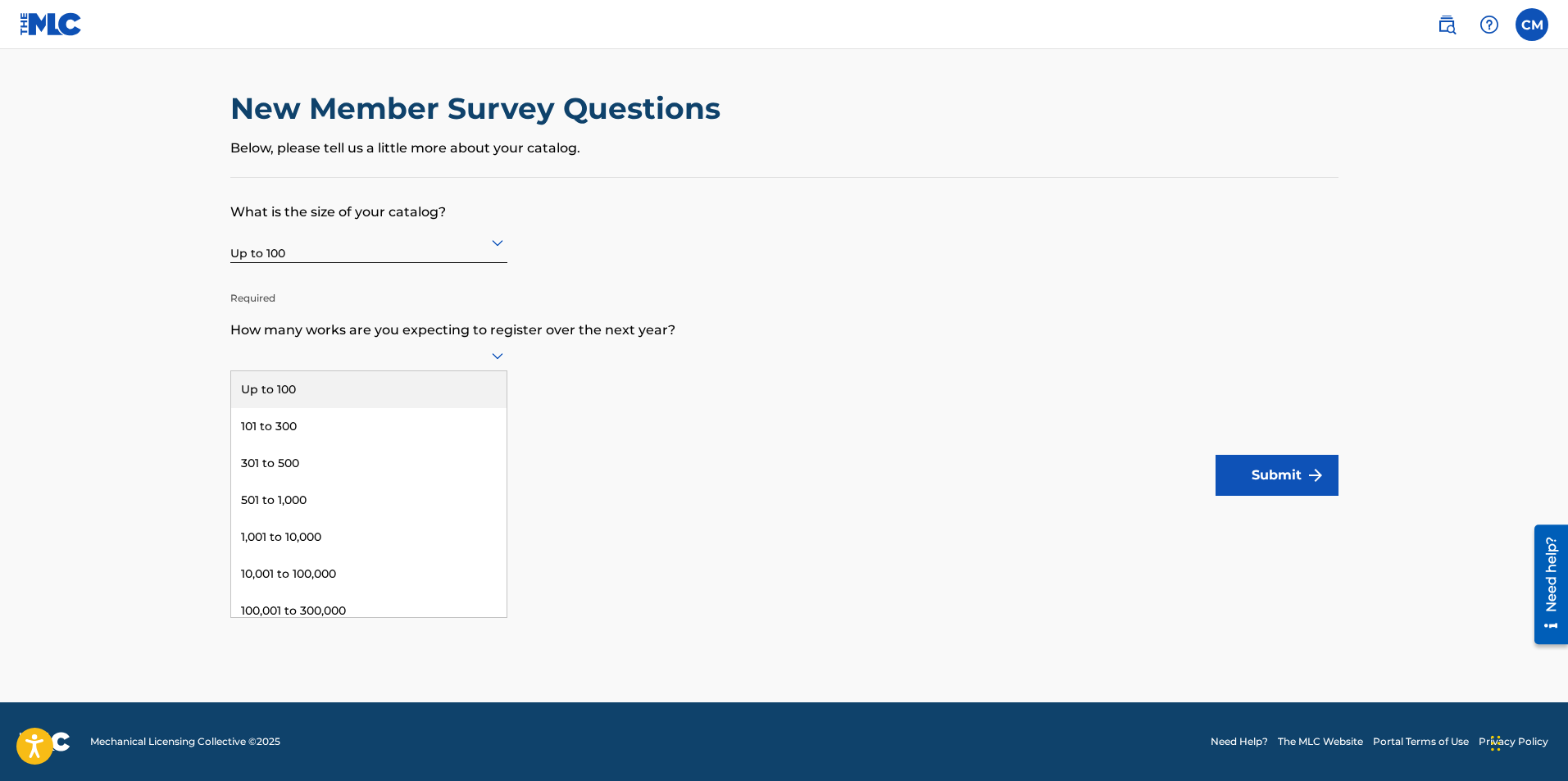
click at [392, 358] on div at bounding box center [369, 355] width 277 height 20
click at [402, 398] on div "Up to 100" at bounding box center [369, 390] width 276 height 37
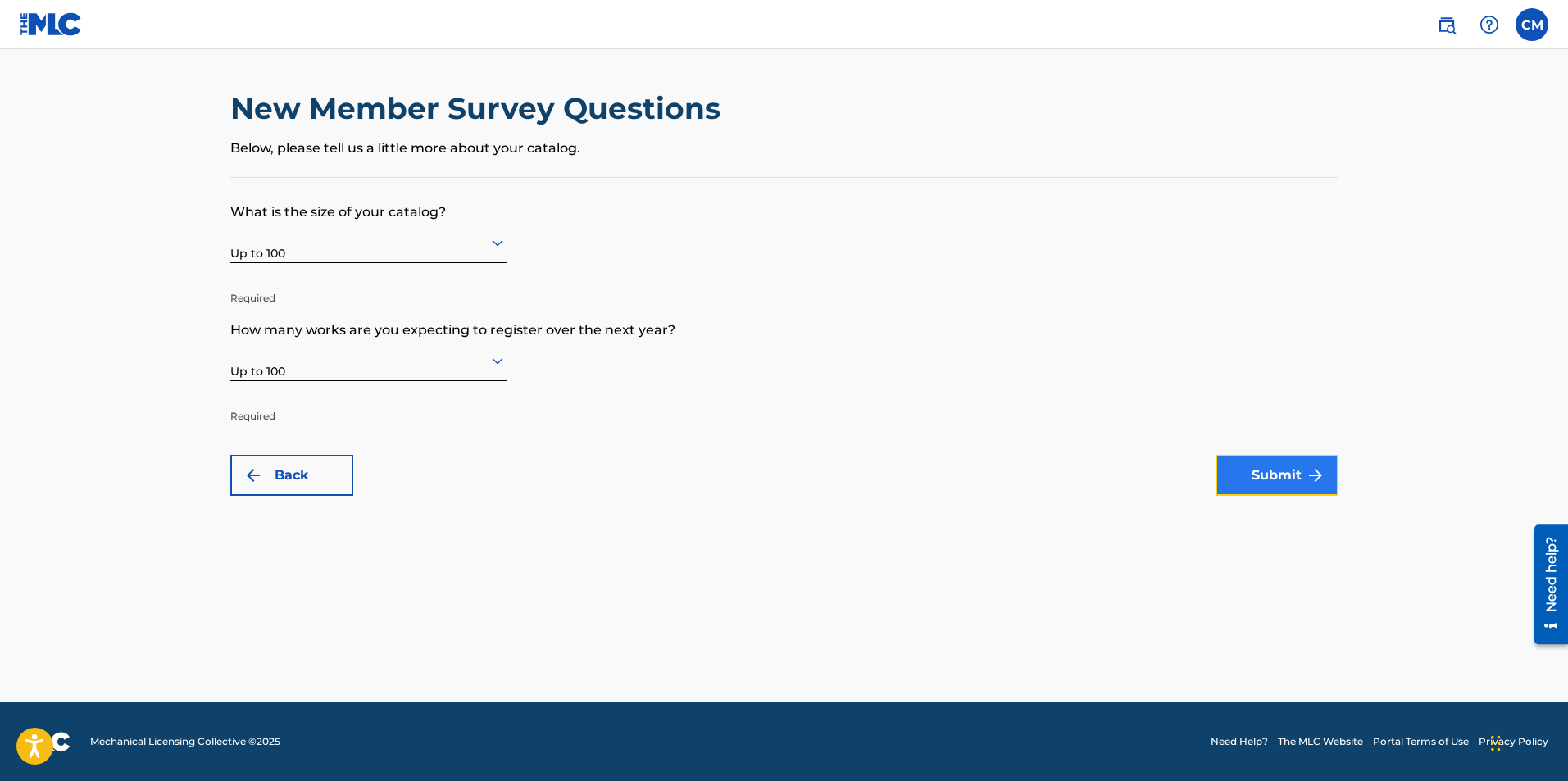
click at [1296, 472] on button "Submit" at bounding box center [1276, 475] width 123 height 41
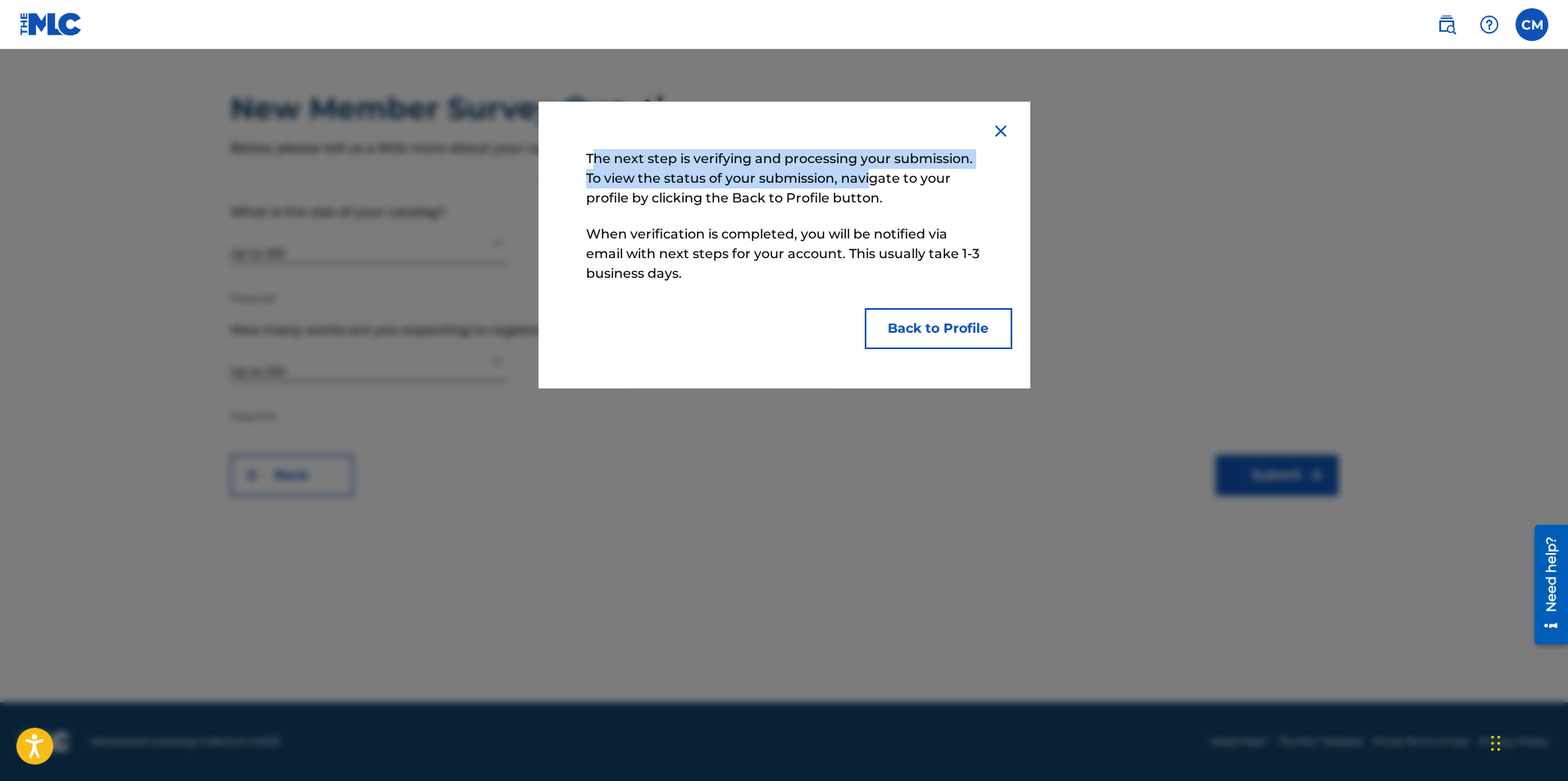
drag, startPoint x: 590, startPoint y: 152, endPoint x: 867, endPoint y: 187, distance: 279.2
click at [867, 187] on p "The next step is verifying and processing your submission. To view the status o…" at bounding box center [784, 178] width 413 height 75
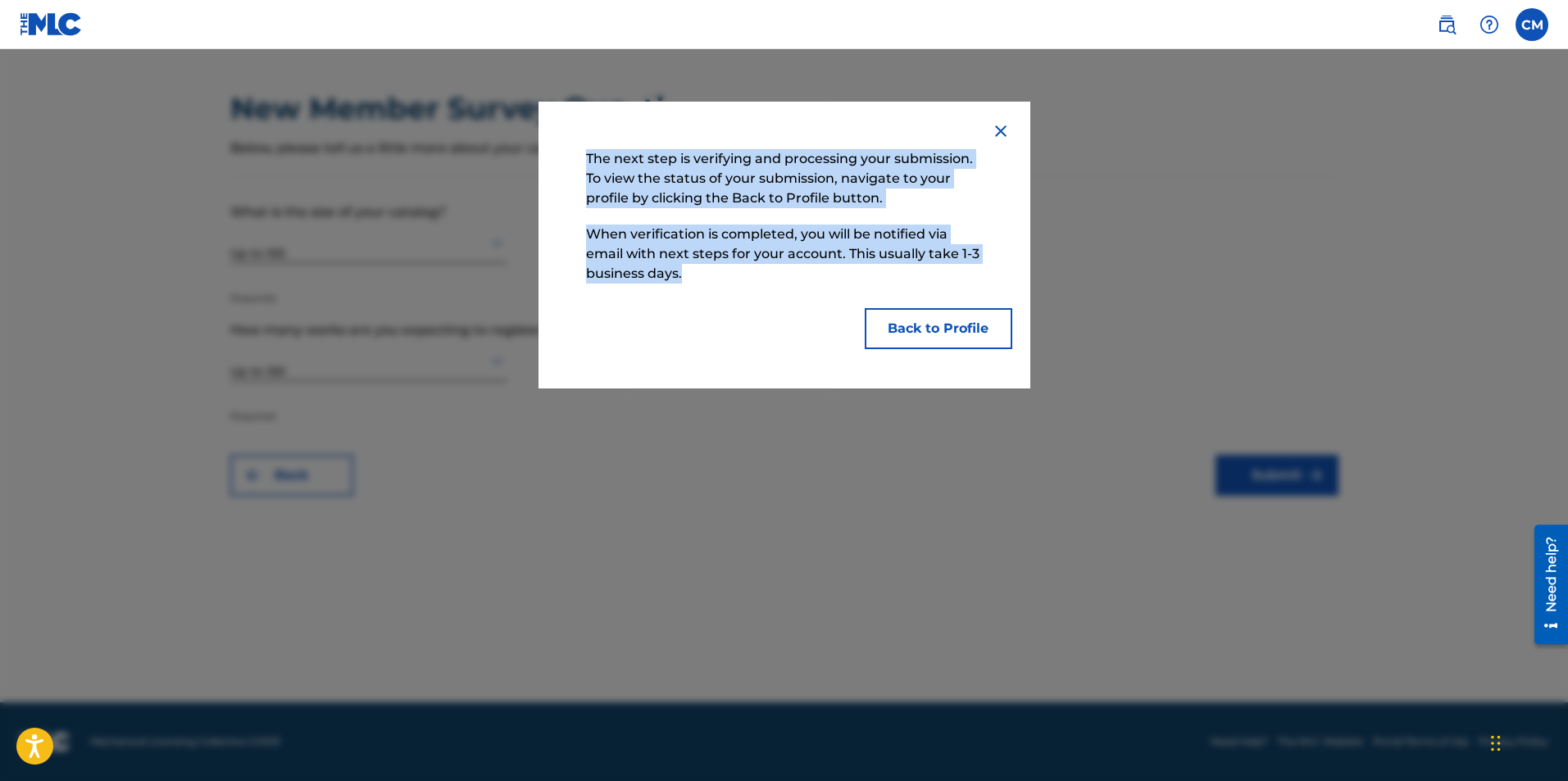
drag, startPoint x: 601, startPoint y: 162, endPoint x: 1000, endPoint y: 282, distance: 416.7
click at [1000, 282] on div "The next step is verifying and processing your submission. To view the status o…" at bounding box center [784, 245] width 492 height 287
click at [977, 261] on p "When verification is completed, you will be notified via email with next steps …" at bounding box center [784, 254] width 413 height 75
click at [983, 323] on button "Back to Profile" at bounding box center [939, 328] width 147 height 41
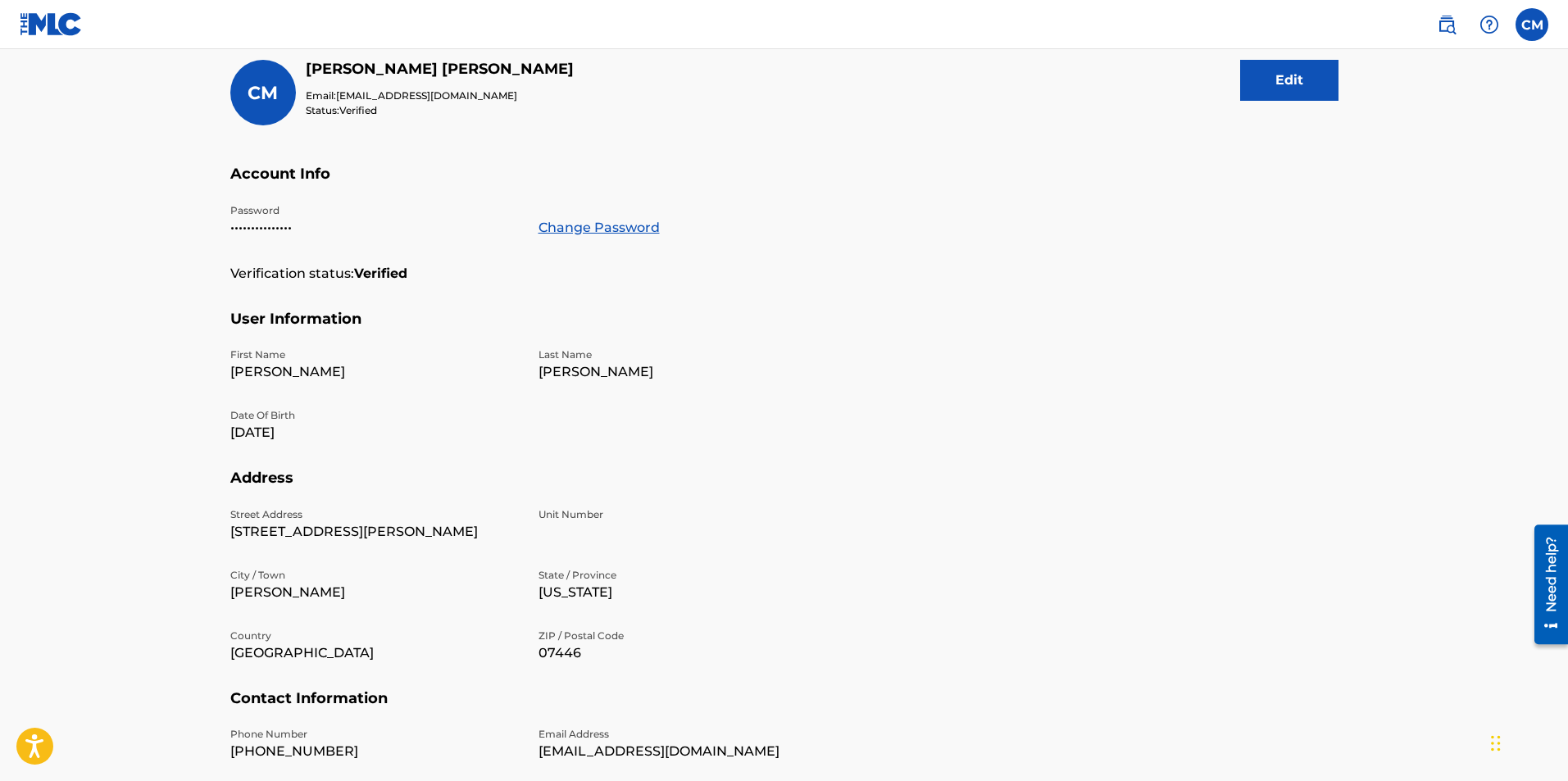
scroll to position [158, 0]
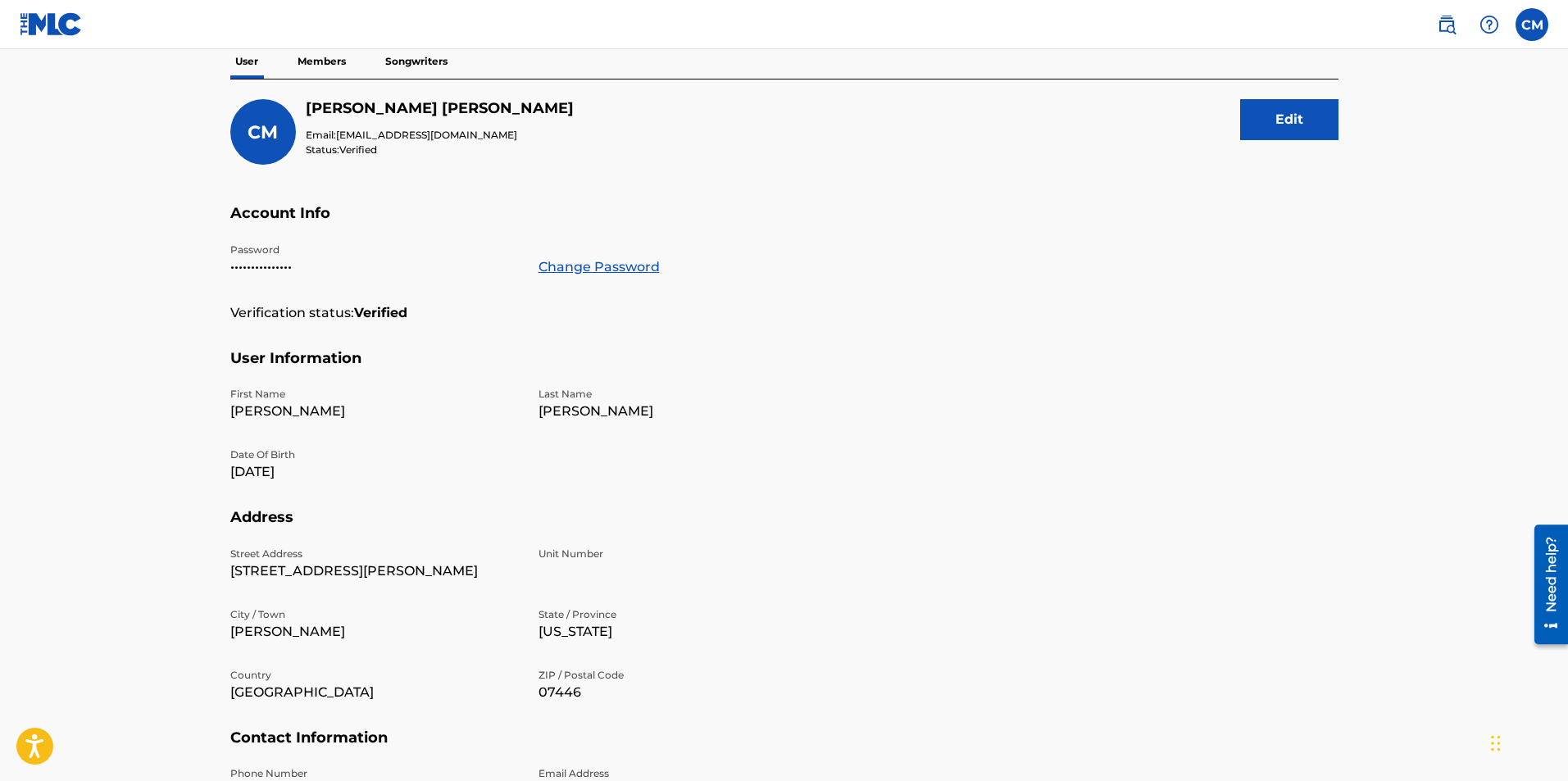
click at [309, 57] on p "Members" at bounding box center [321, 61] width 58 height 34
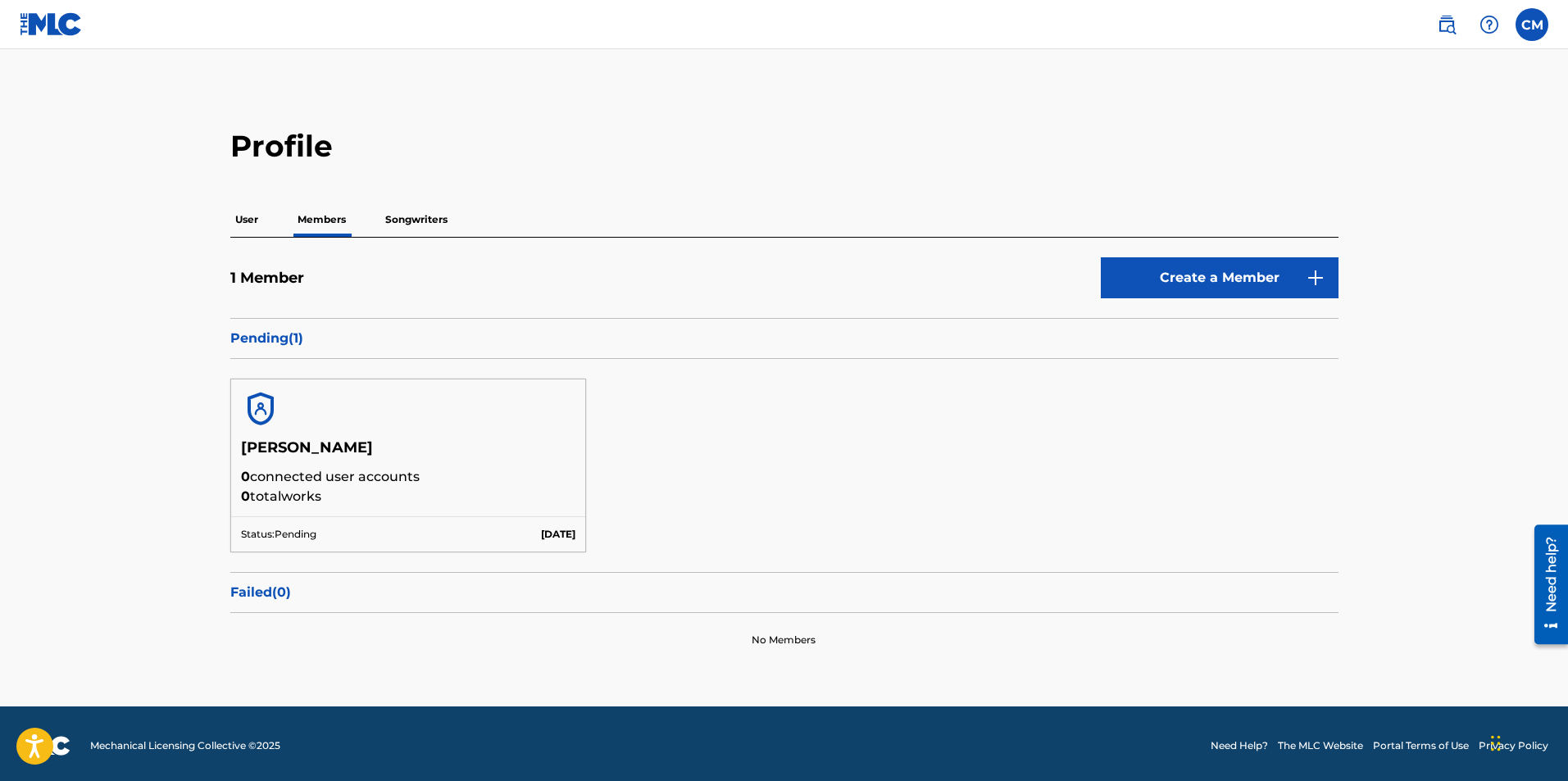
click at [411, 235] on p "Songwriters" at bounding box center [417, 220] width 72 height 34
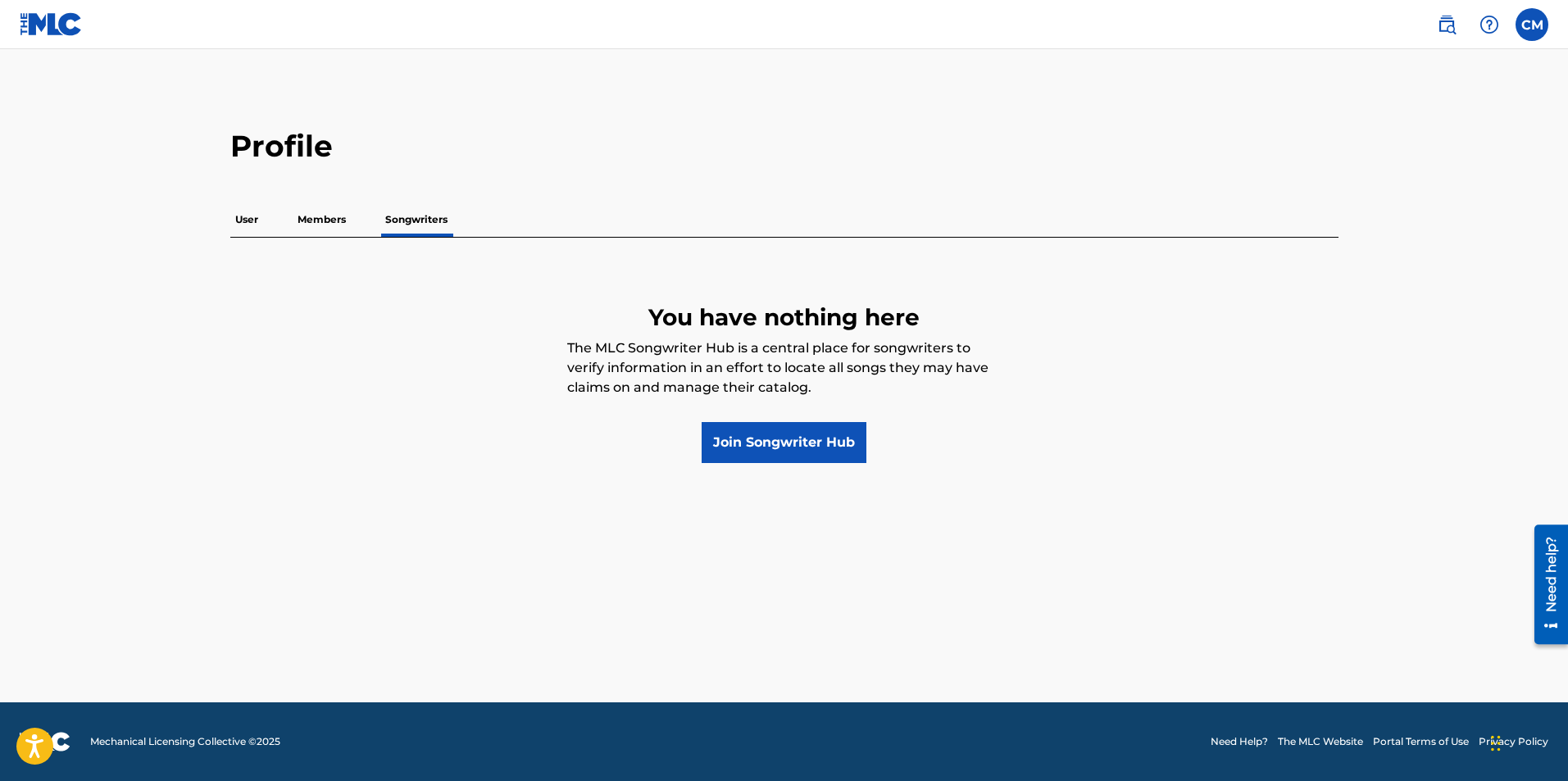
click at [251, 224] on p "User" at bounding box center [246, 220] width 33 height 34
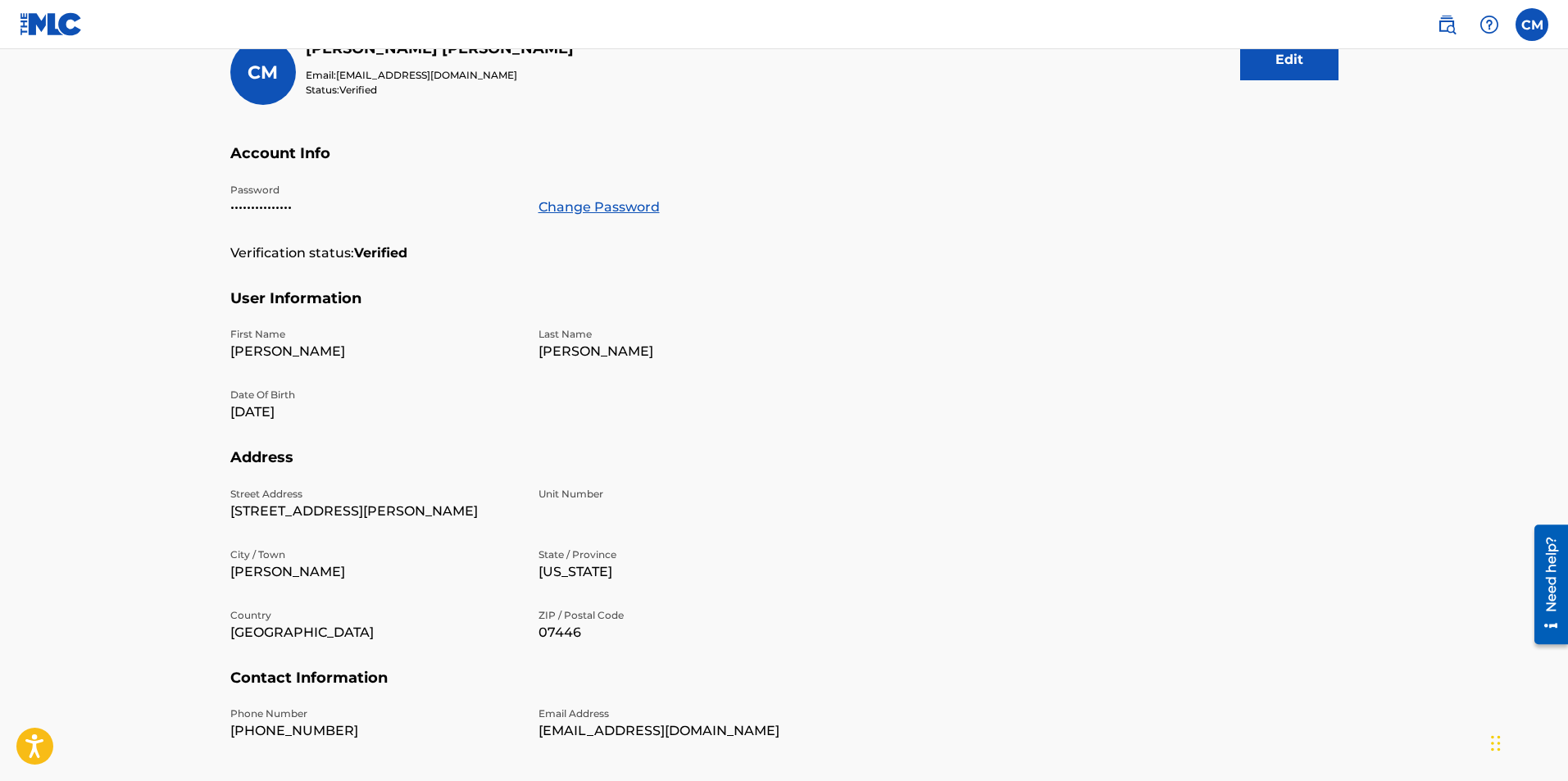
scroll to position [246, 0]
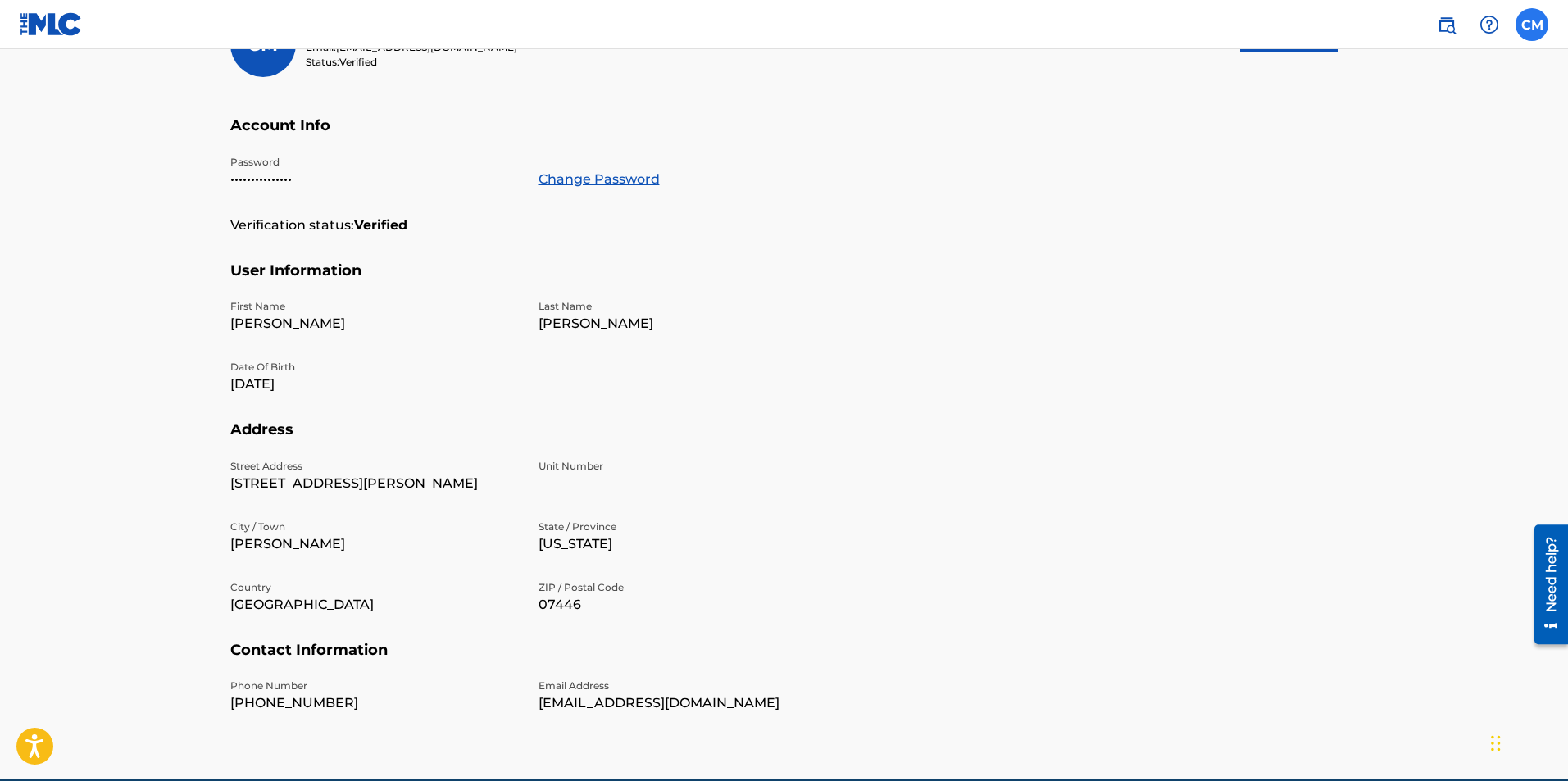
click at [1533, 23] on label at bounding box center [1531, 24] width 33 height 33
click at [1531, 24] on input "CM Christopher Marek chrismarekbeats@gmail.com Notification Preferences Profile…" at bounding box center [1531, 24] width 0 height 0
click at [875, 281] on h5 "User Information" at bounding box center [784, 281] width 1108 height 39
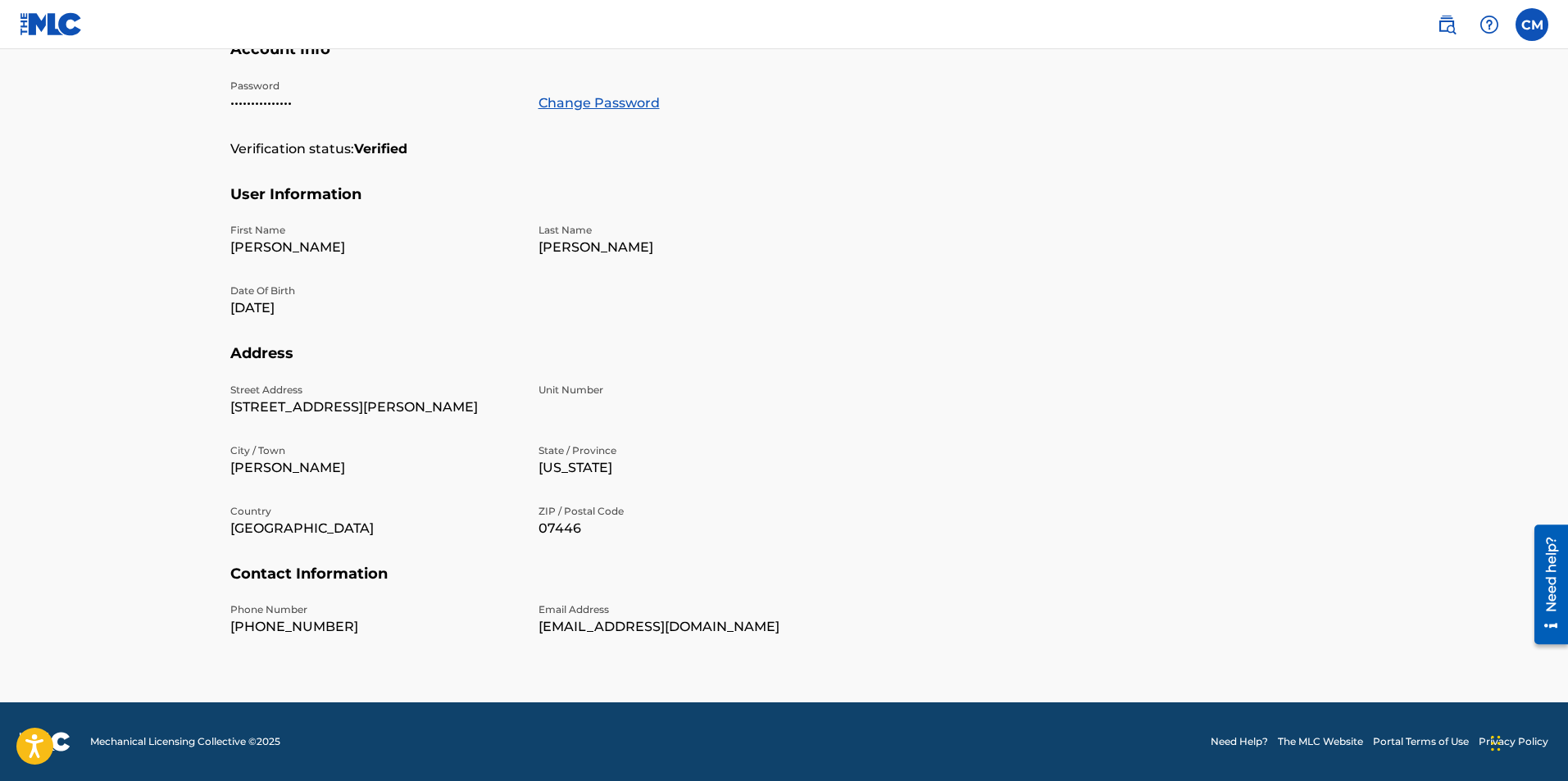
scroll to position [0, 0]
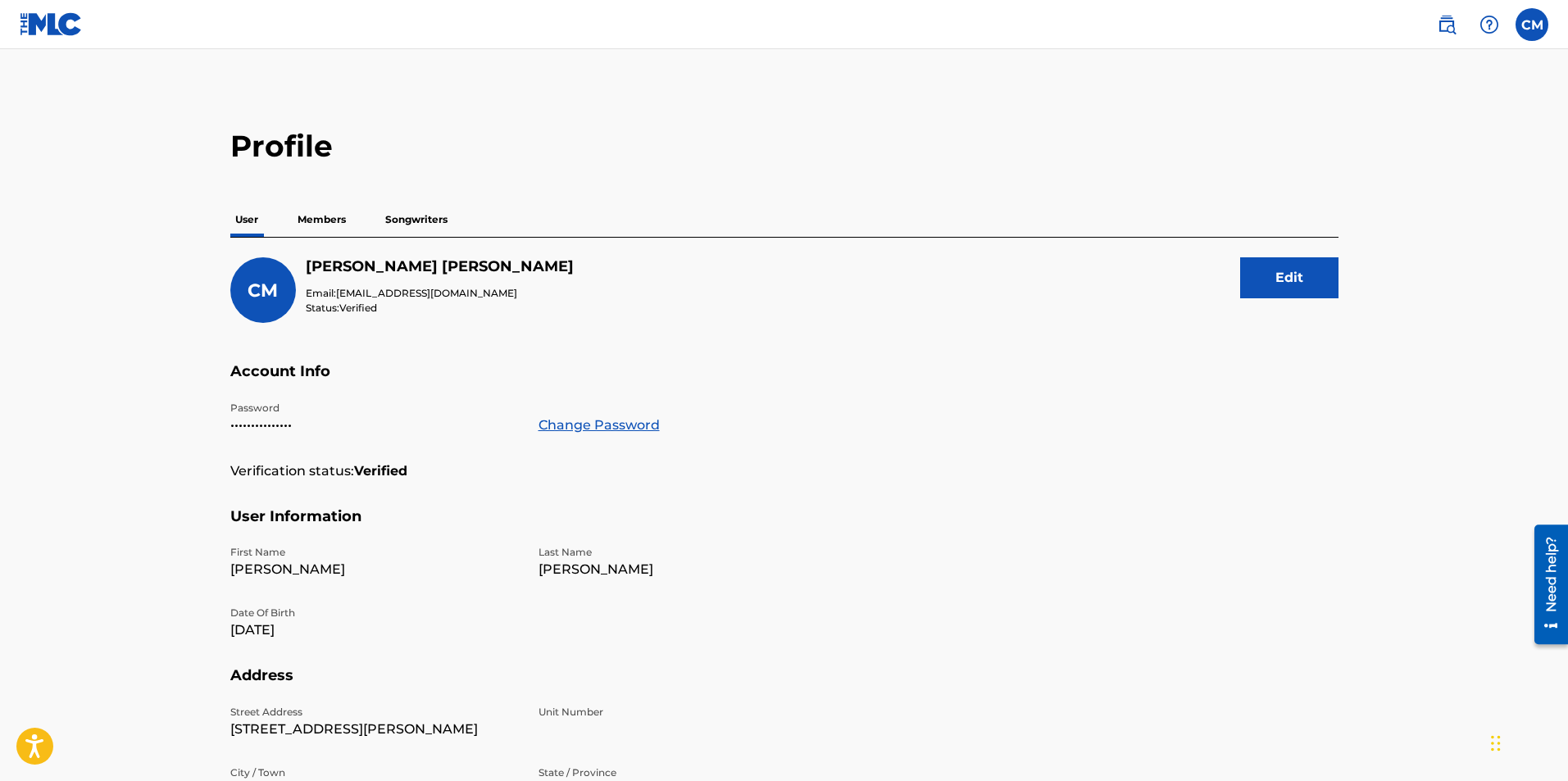
click at [337, 217] on p "Members" at bounding box center [321, 220] width 58 height 34
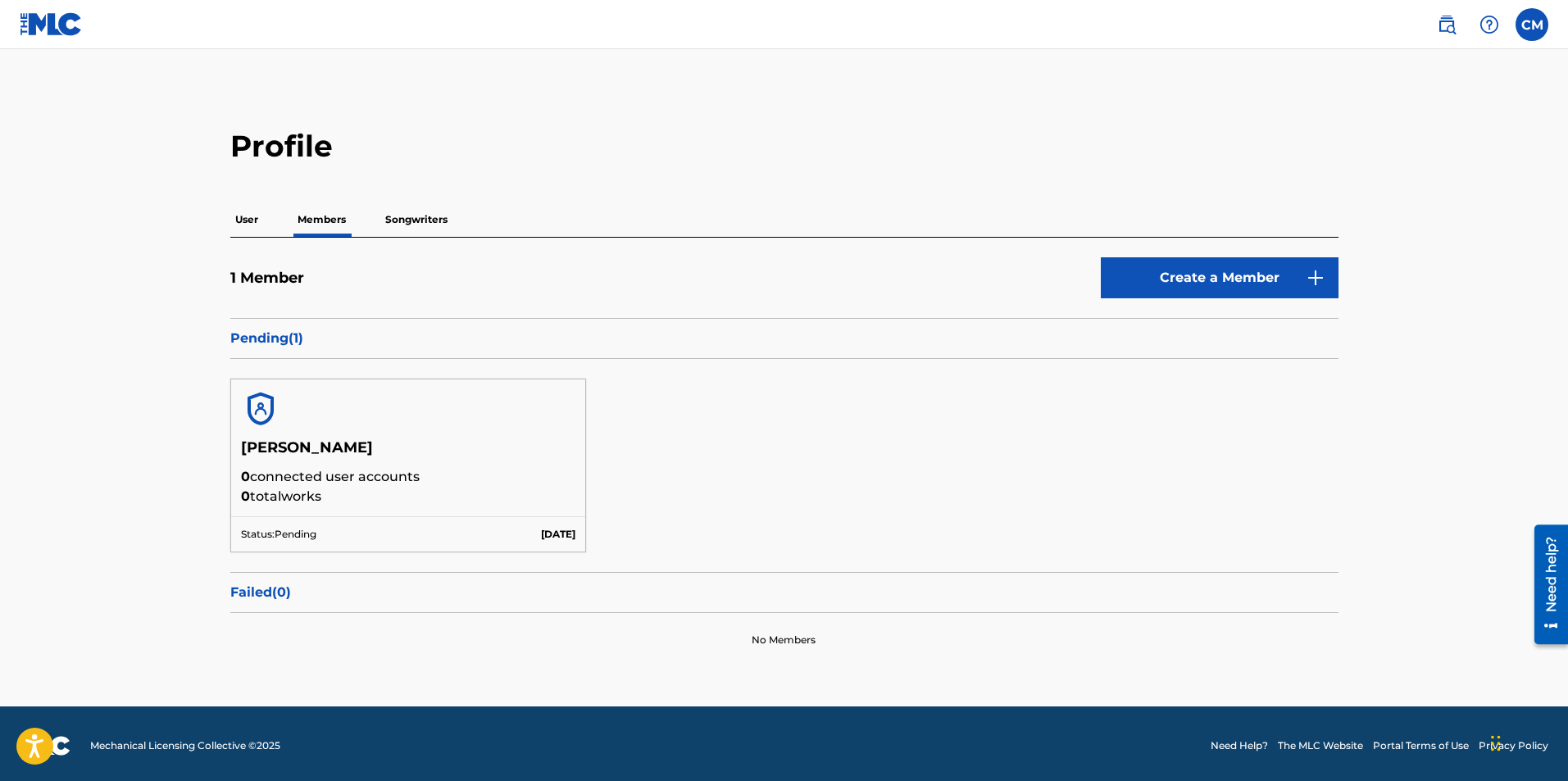
click at [303, 421] on div at bounding box center [408, 409] width 354 height 59
click at [296, 460] on h5 "Christopher Marek" at bounding box center [408, 453] width 335 height 28
click at [240, 230] on p "User" at bounding box center [246, 220] width 33 height 34
